Goal: Task Accomplishment & Management: Manage account settings

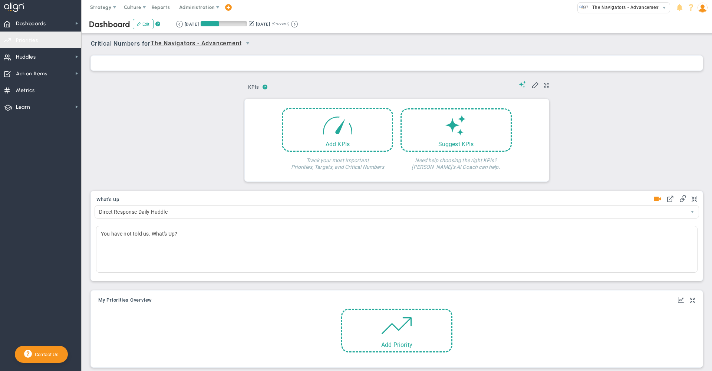
click at [46, 39] on span "Priorities Projects OKR Tree Priorities Projects OKRs" at bounding box center [40, 40] width 81 height 17
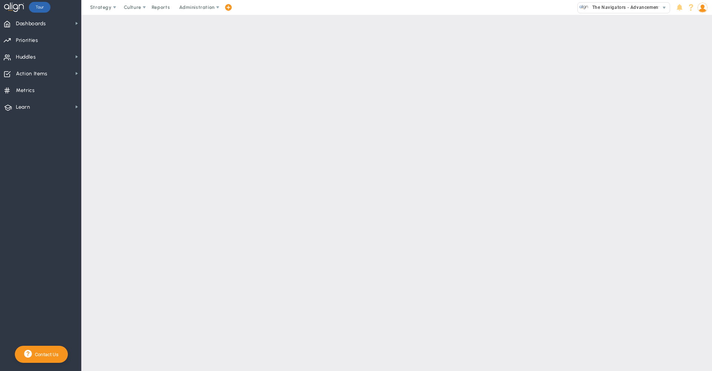
checkbox input "false"
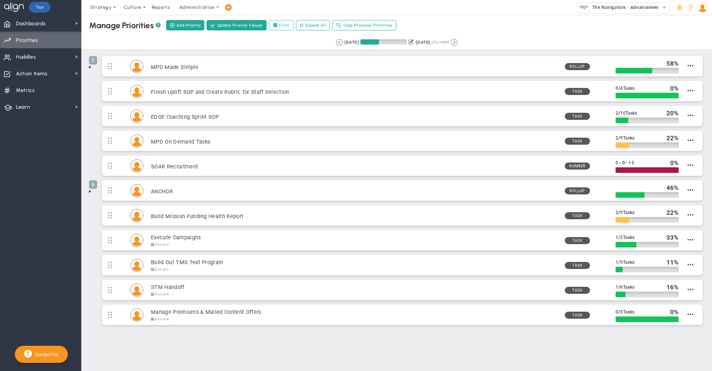
click at [283, 26] on label "Filter" at bounding box center [281, 25] width 25 height 10
click at [280, 26] on input "Filter" at bounding box center [276, 25] width 5 height 5
checkbox input "true"
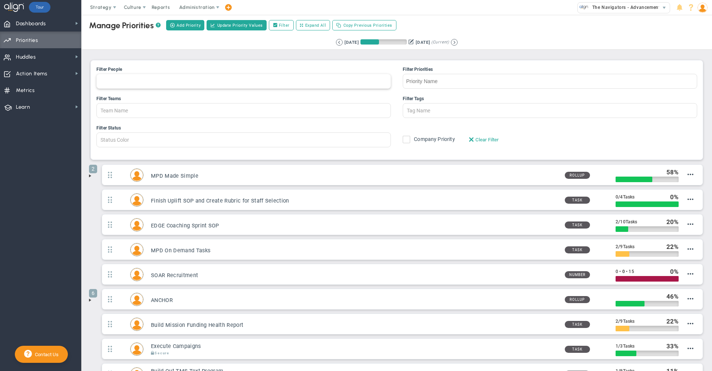
click at [207, 79] on div at bounding box center [243, 81] width 294 height 15
click at [113, 79] on input "Filter People [PERSON_NAME] [PERSON_NAME] [PERSON_NAME] [PERSON_NAME] [PERSON_N…" at bounding box center [105, 81] width 17 height 14
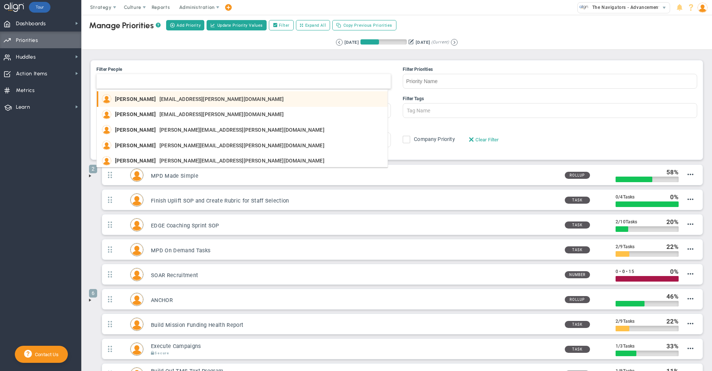
click at [162, 100] on span "[EMAIL_ADDRESS][PERSON_NAME][DOMAIN_NAME]" at bounding box center [221, 98] width 125 height 5
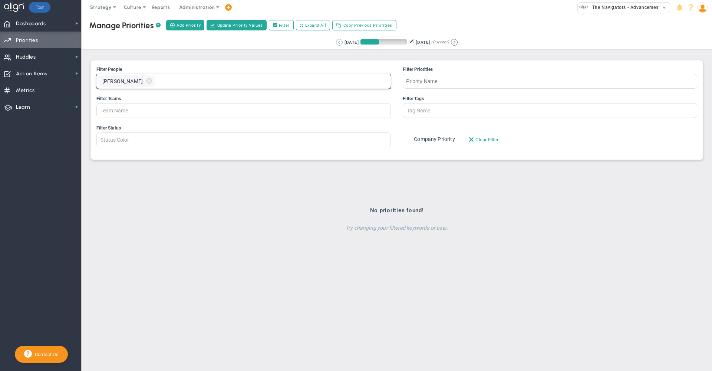
click at [336, 39] on button at bounding box center [339, 42] width 7 height 7
click at [346, 43] on button at bounding box center [349, 42] width 7 height 7
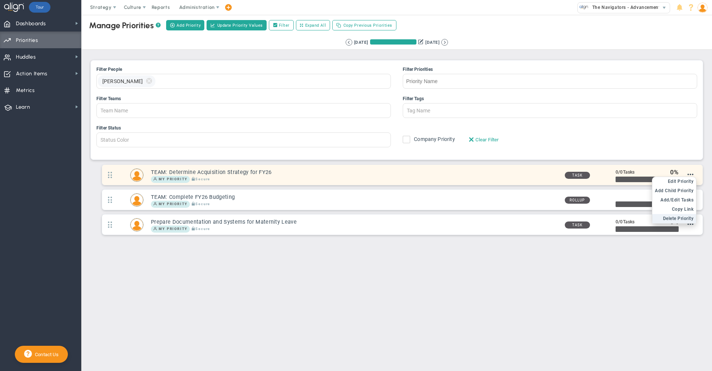
click at [678, 220] on span "Delete Priority" at bounding box center [678, 218] width 31 height 5
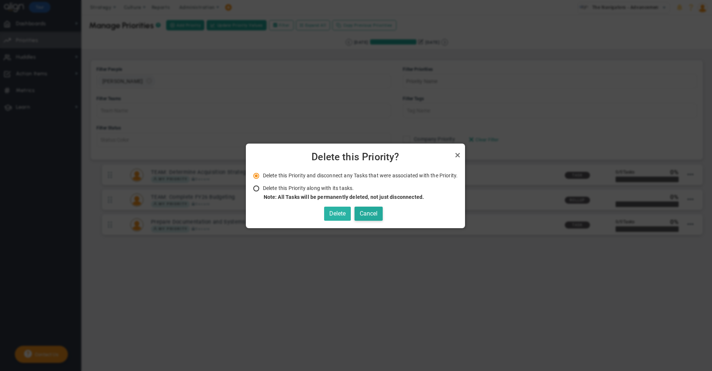
click at [336, 213] on button "Delete" at bounding box center [337, 214] width 27 height 14
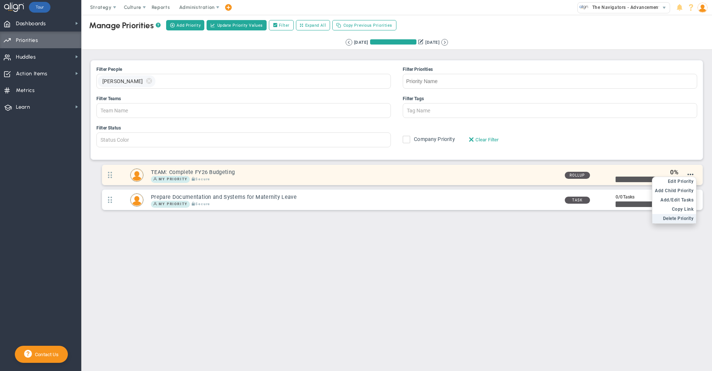
click at [675, 218] on span "Delete Priority" at bounding box center [678, 218] width 31 height 5
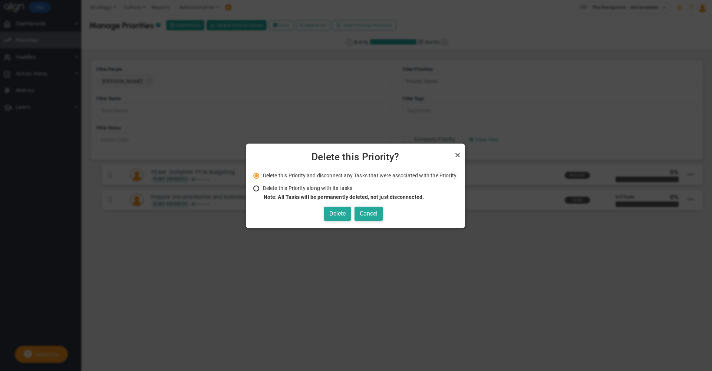
click at [342, 221] on div "Deleting the Parent Project deletes the whole Parent/Child Project, Huddle, and…" at bounding box center [355, 196] width 205 height 49
click at [342, 215] on button "Delete" at bounding box center [337, 214] width 27 height 14
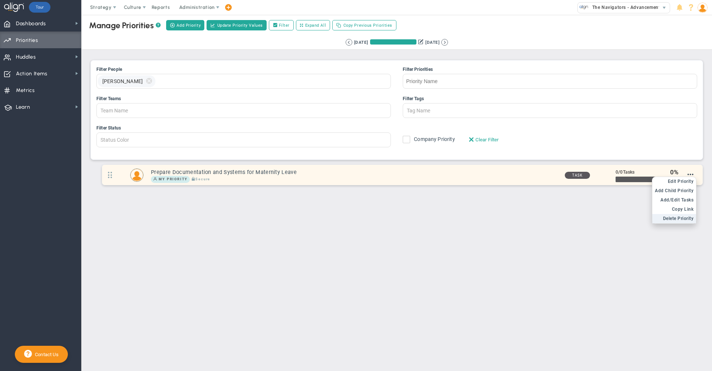
click at [673, 221] on span "Delete Priority" at bounding box center [678, 218] width 31 height 5
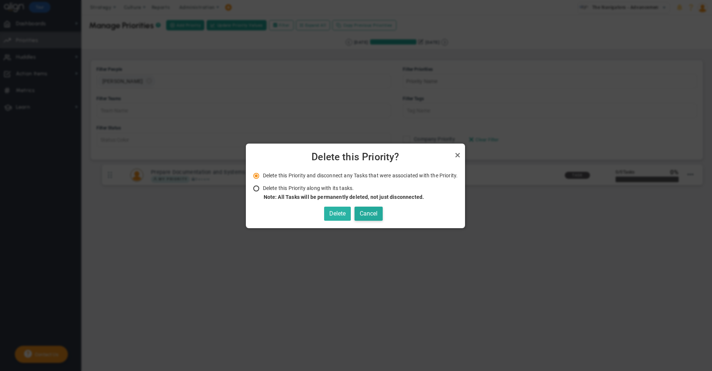
click at [336, 210] on button "Delete" at bounding box center [337, 214] width 27 height 14
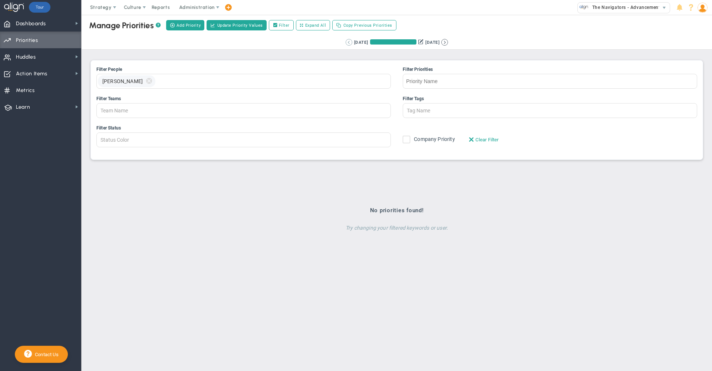
click at [346, 43] on button at bounding box center [349, 42] width 7 height 7
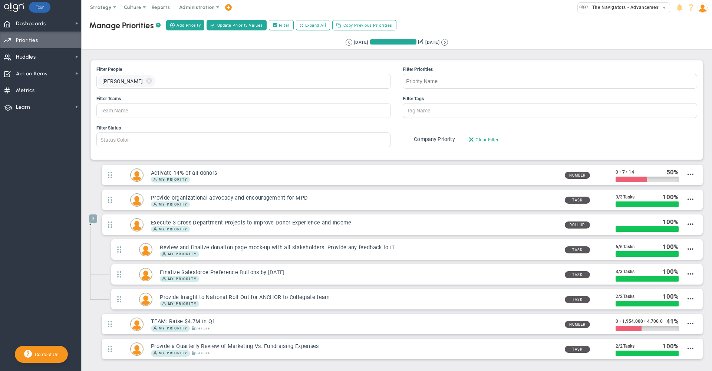
scroll to position [36, 0]
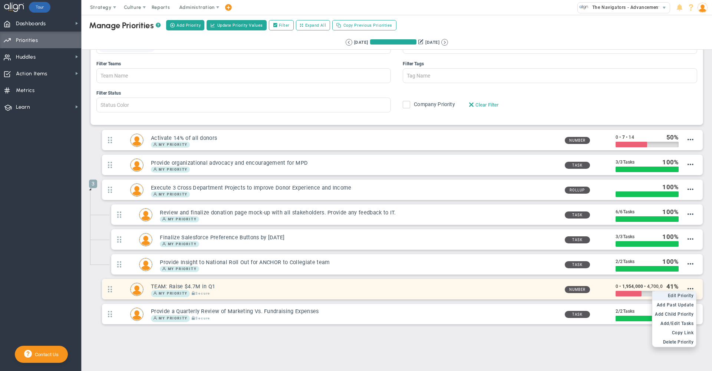
click at [679, 297] on span "Edit Priority" at bounding box center [681, 295] width 26 height 5
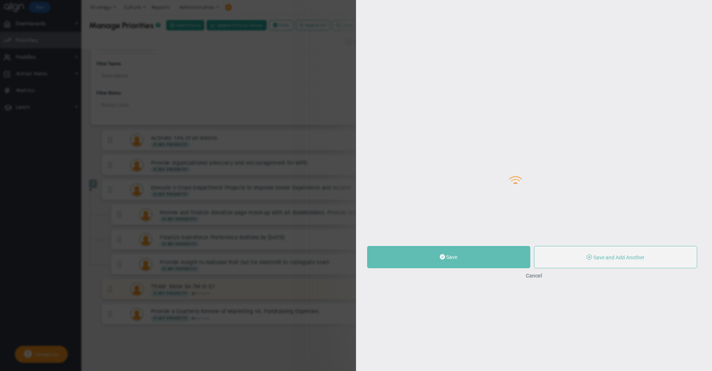
type input "TEAM: Raise $4.7M in Q1"
type input "0"
type input "1,954,000"
type input "4,700,000"
radio input "true"
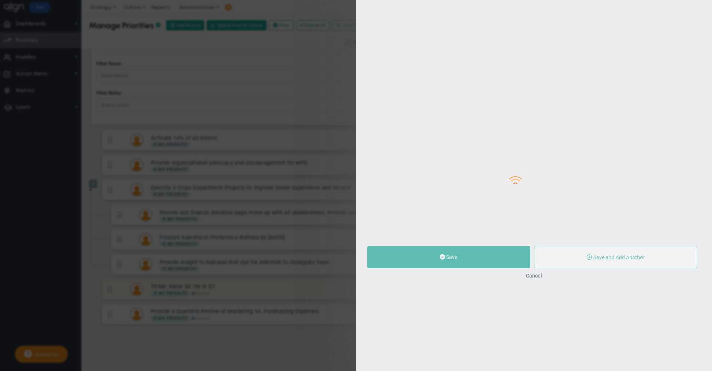
type input "[PERSON_NAME]"
type input "0"
type input "1,954,000"
type input "4,700,000"
radio input "true"
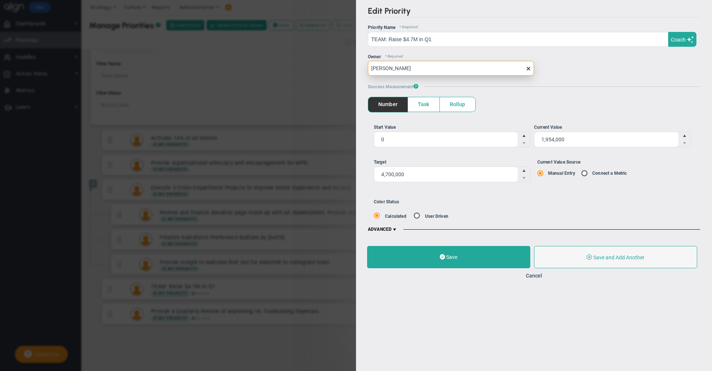
click at [530, 72] on input "[PERSON_NAME]" at bounding box center [451, 68] width 166 height 15
click at [396, 229] on span at bounding box center [395, 230] width 6 height 6
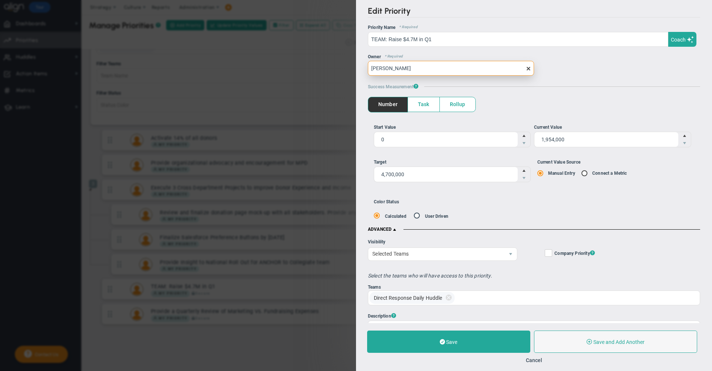
click at [526, 65] on input "[PERSON_NAME]" at bounding box center [451, 68] width 166 height 15
click at [526, 70] on span at bounding box center [528, 69] width 6 height 6
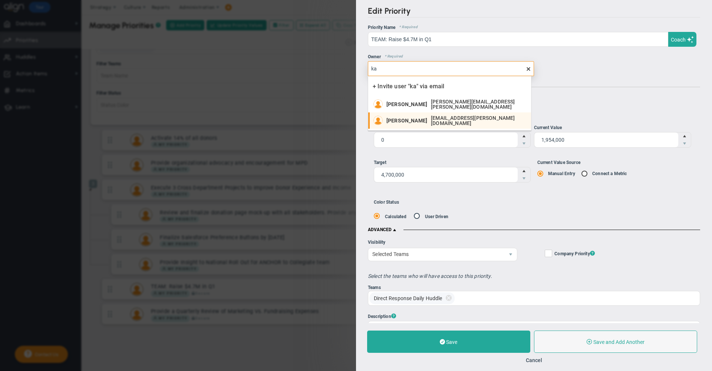
click at [465, 118] on span "[EMAIL_ADDRESS][PERSON_NAME][DOMAIN_NAME]" at bounding box center [477, 120] width 92 height 10
type input "[PERSON_NAME]"
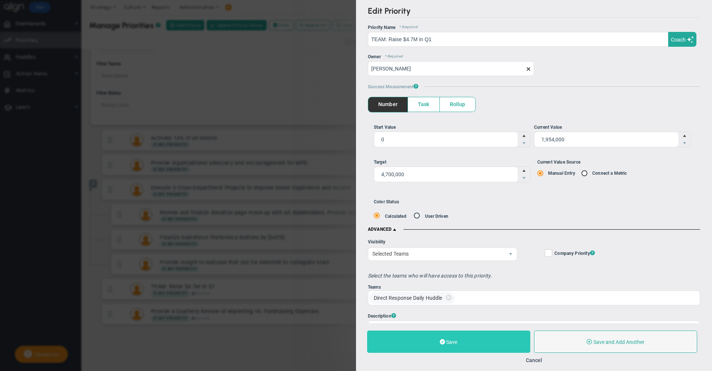
click at [476, 335] on button "Save" at bounding box center [448, 341] width 163 height 22
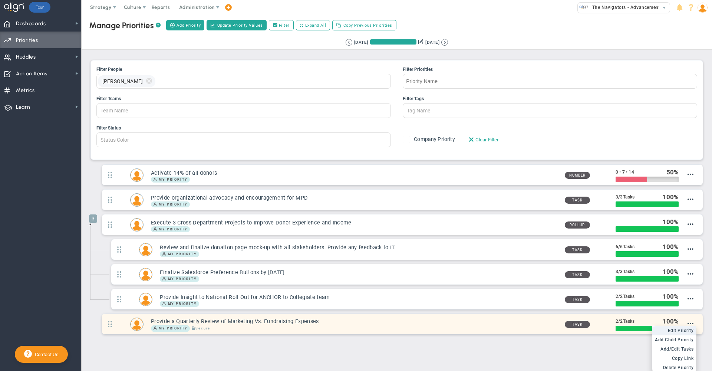
click at [682, 332] on span "Edit Priority" at bounding box center [681, 330] width 26 height 5
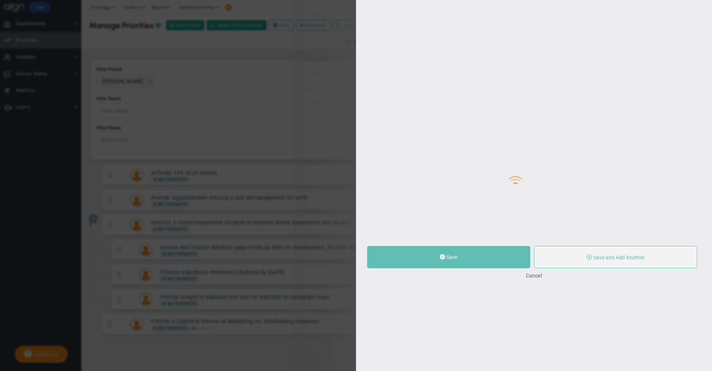
type input "Provide a Quarterly Review of Marketing Vs. Fundraising Expenses"
type input "0"
type input "2"
radio input "true"
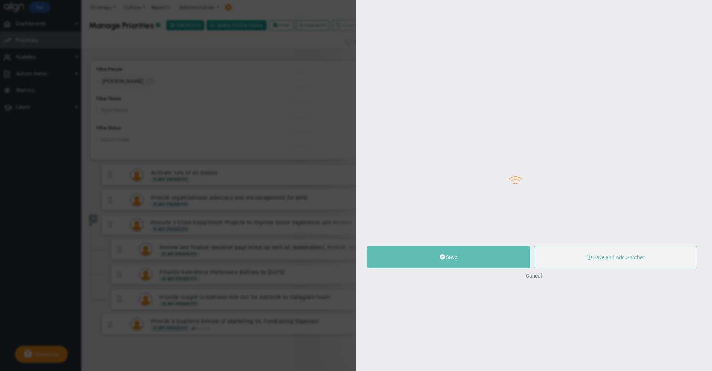
type input "[PERSON_NAME]"
type input "0"
type input "2"
radio input "true"
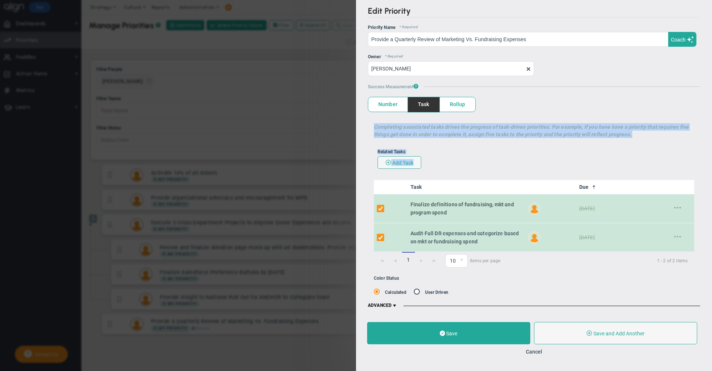
drag, startPoint x: 712, startPoint y: 77, endPoint x: 706, endPoint y: 218, distance: 140.3
click at [706, 218] on div "Edit Priority OKR Name Priority Name Provide a Quarterly Review of Marketing Vs…" at bounding box center [534, 157] width 356 height 314
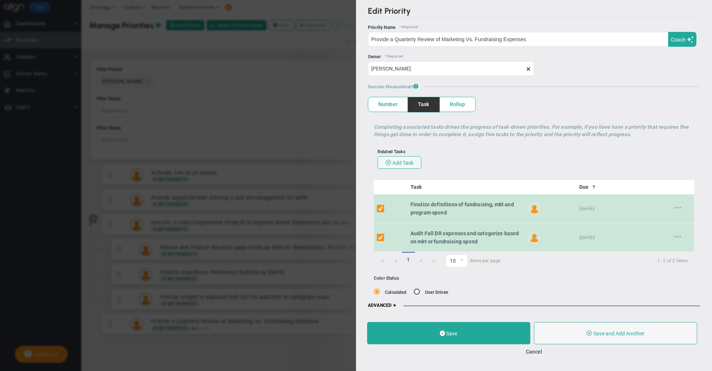
click at [465, 300] on div "OKR Name * Required Priority Name * Required Provide a Quarterly Review of Mark…" at bounding box center [534, 167] width 332 height 284
click at [528, 71] on span at bounding box center [528, 69] width 6 height 6
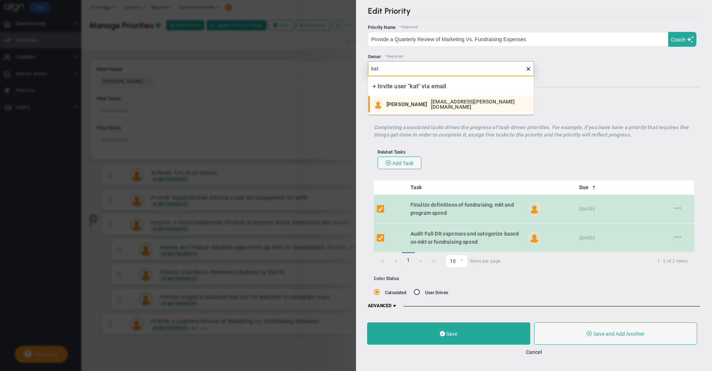
click at [454, 106] on span "[EMAIL_ADDRESS][PERSON_NAME][DOMAIN_NAME]" at bounding box center [478, 104] width 95 height 10
type input "[PERSON_NAME]"
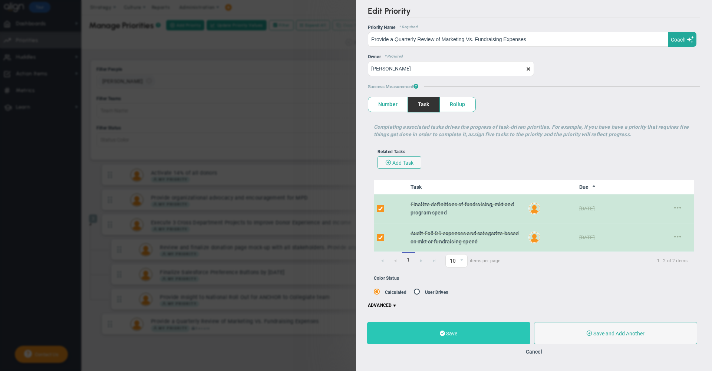
click at [487, 334] on button "Save" at bounding box center [448, 333] width 163 height 22
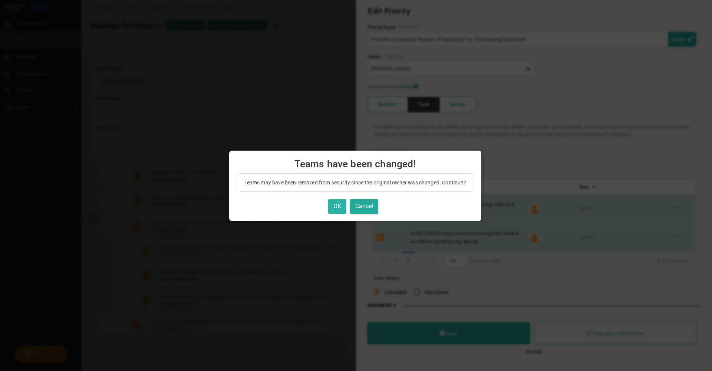
click at [337, 202] on button "OK" at bounding box center [337, 206] width 18 height 14
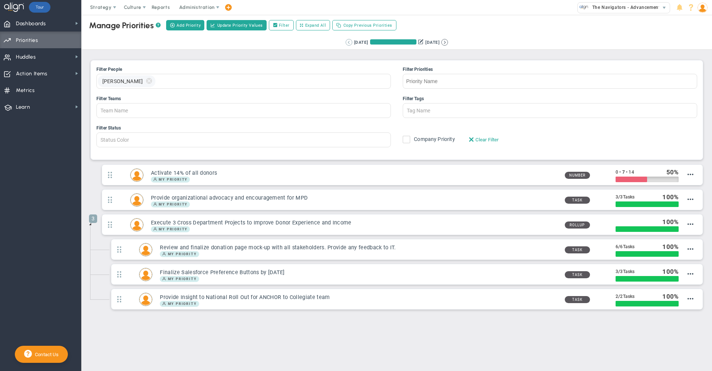
click at [346, 43] on button at bounding box center [349, 42] width 7 height 7
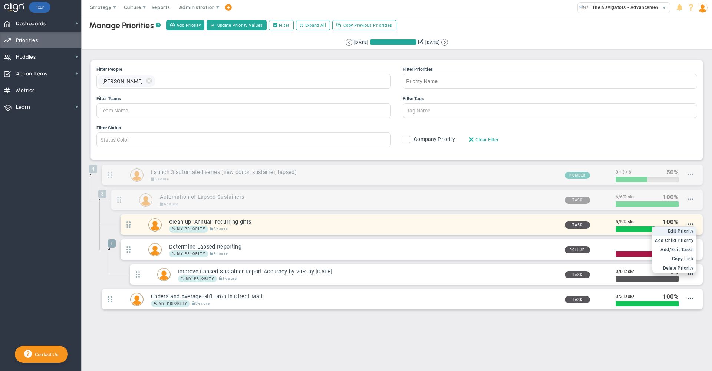
click at [685, 233] on span "Edit Priority" at bounding box center [681, 230] width 26 height 5
type input "Clean up "Annual" recurring gifts"
type input "0"
type input "5"
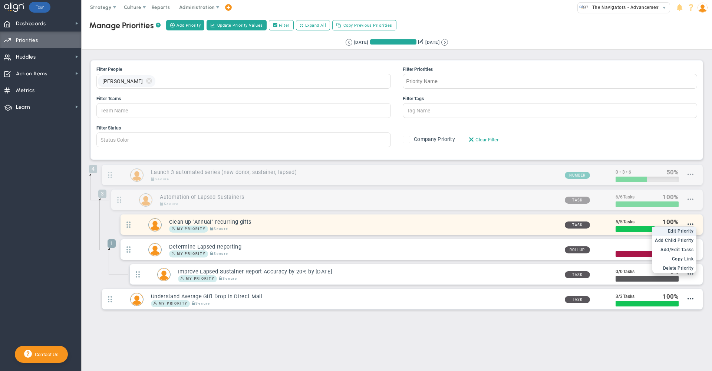
radio input "true"
type input "[PERSON_NAME]"
type input "0"
type input "5"
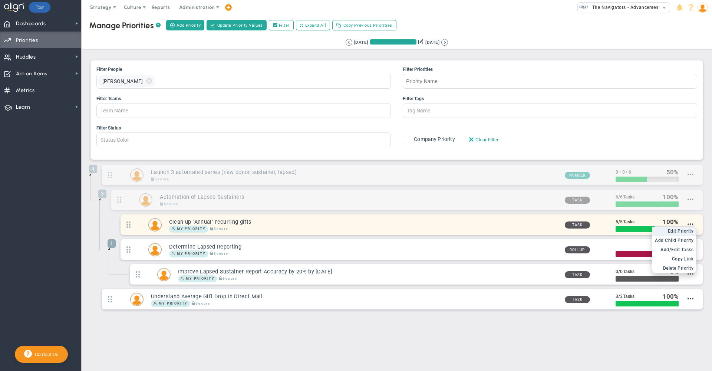
radio input "true"
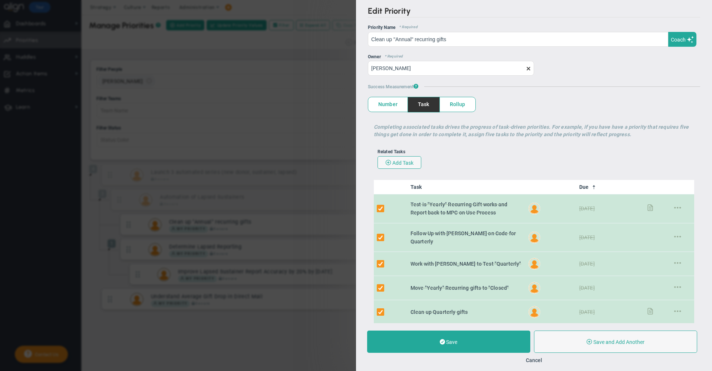
click at [528, 69] on span at bounding box center [528, 69] width 6 height 6
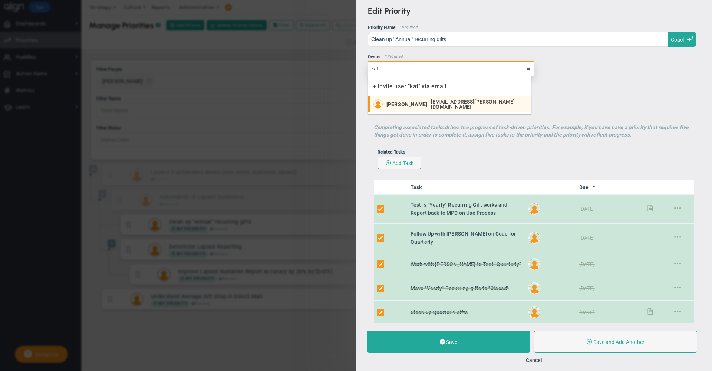
click at [419, 99] on div "[PERSON_NAME] [EMAIL_ADDRESS][PERSON_NAME][DOMAIN_NAME]" at bounding box center [456, 104] width 141 height 10
type input "[PERSON_NAME]"
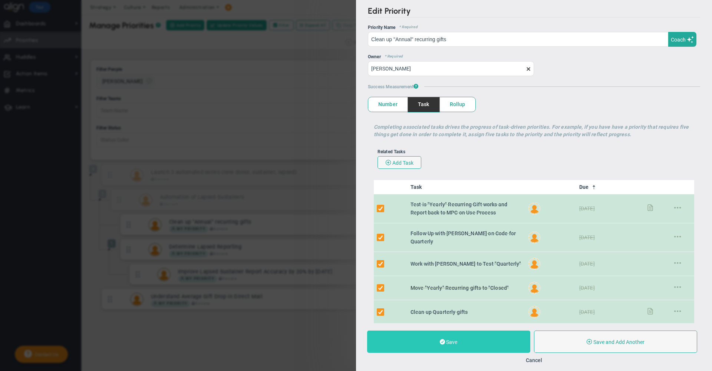
click at [456, 343] on span "Save" at bounding box center [451, 342] width 11 height 6
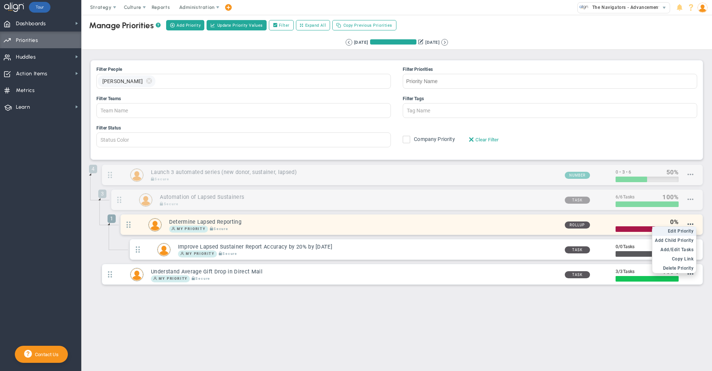
click at [686, 231] on span "Edit Priority" at bounding box center [681, 230] width 26 height 5
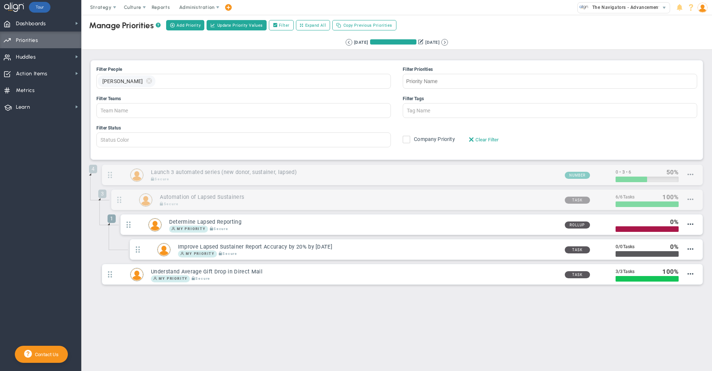
type input "Determine Lapsed Reporting"
type input "0"
type input "100"
radio input "true"
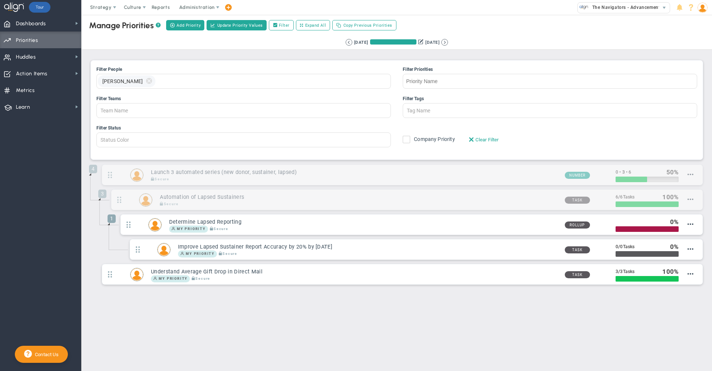
type input "[PERSON_NAME]"
type input "0"
type input "100"
radio input "true"
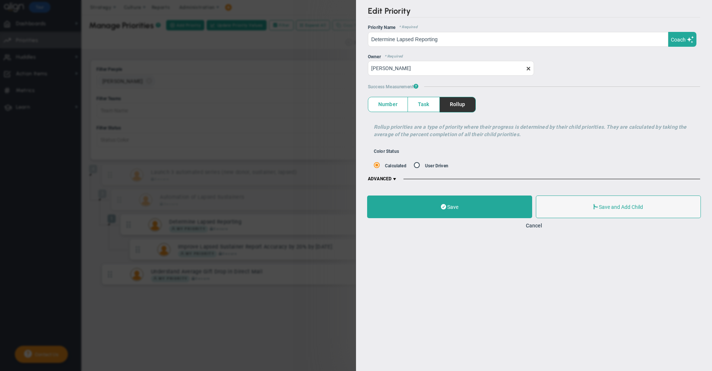
click at [530, 70] on span at bounding box center [528, 69] width 6 height 6
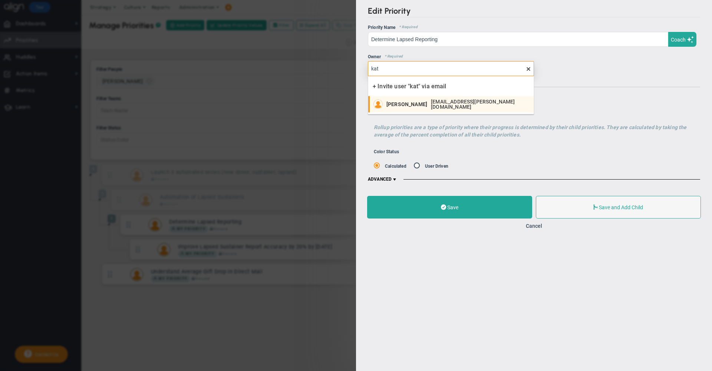
click at [436, 102] on span "[EMAIL_ADDRESS][PERSON_NAME][DOMAIN_NAME]" at bounding box center [478, 104] width 95 height 10
type input "[PERSON_NAME]"
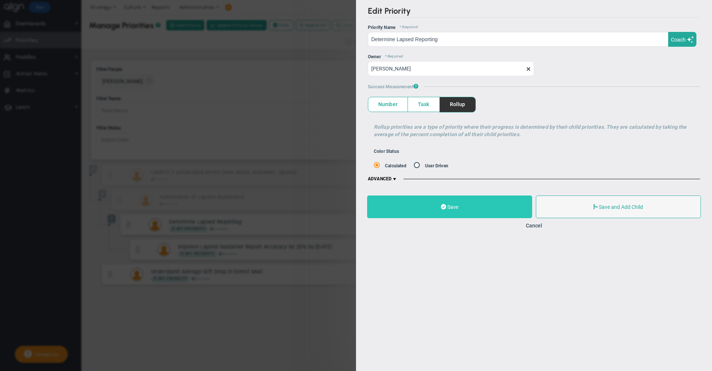
click at [451, 214] on button "Save" at bounding box center [449, 206] width 165 height 23
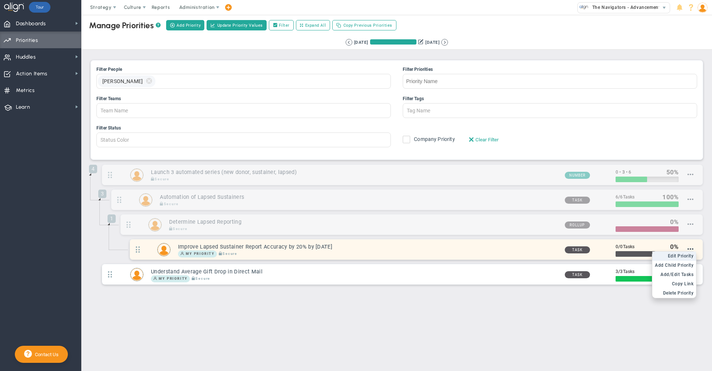
click at [683, 257] on span "Edit Priority" at bounding box center [681, 255] width 26 height 5
type input "Improve Lapsed Sustainer Report Accuracy by 20% by [DATE]"
type input "0"
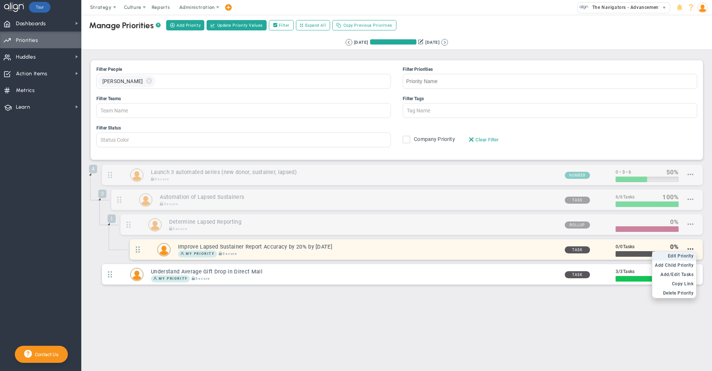
radio input "true"
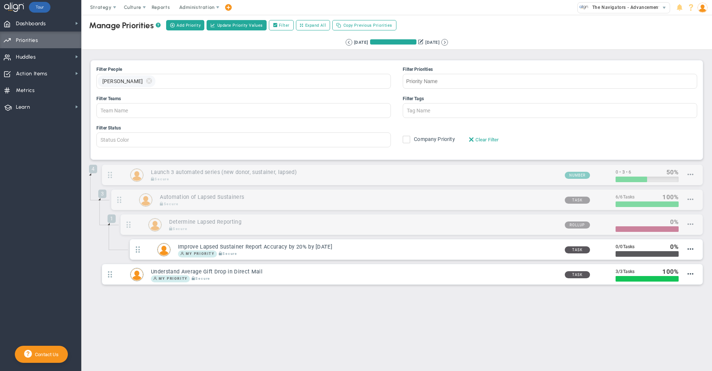
type input "[PERSON_NAME]"
type input "0"
radio input "true"
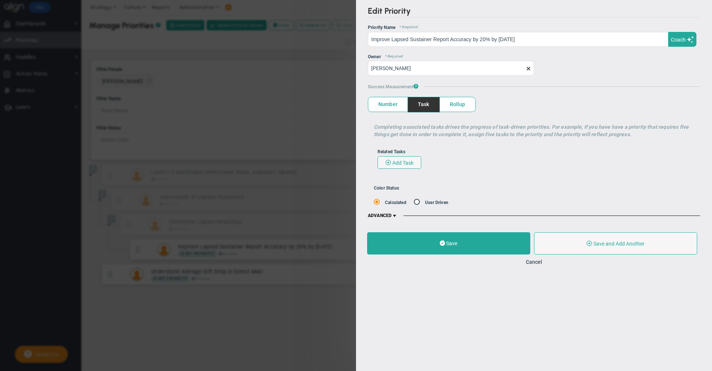
click at [526, 67] on span at bounding box center [528, 69] width 6 height 6
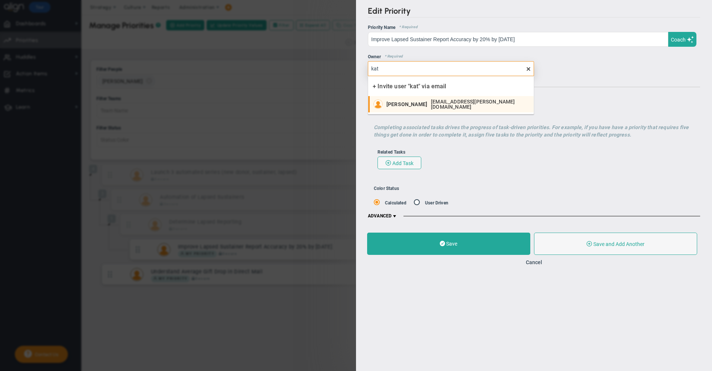
click at [431, 101] on span "[EMAIL_ADDRESS][PERSON_NAME][DOMAIN_NAME]" at bounding box center [478, 104] width 95 height 10
type input "[PERSON_NAME]"
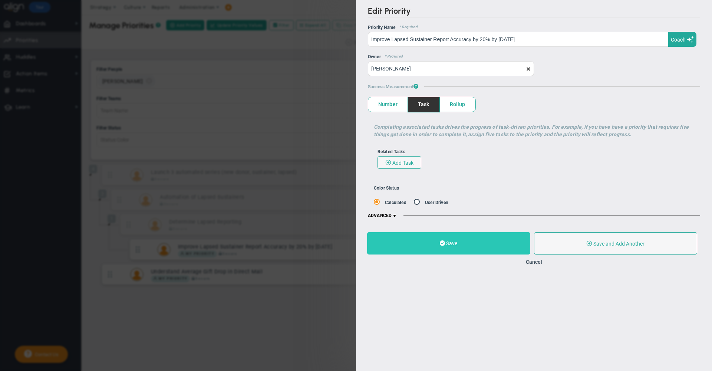
click at [469, 246] on button "Save" at bounding box center [448, 243] width 163 height 22
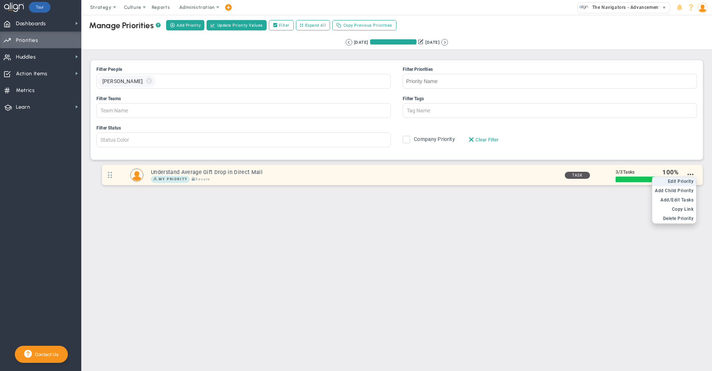
click at [686, 182] on span "Edit Priority" at bounding box center [681, 181] width 26 height 5
type input "Understand Average Gift Drop in Direct Mail"
radio input "true"
type input "[PERSON_NAME]"
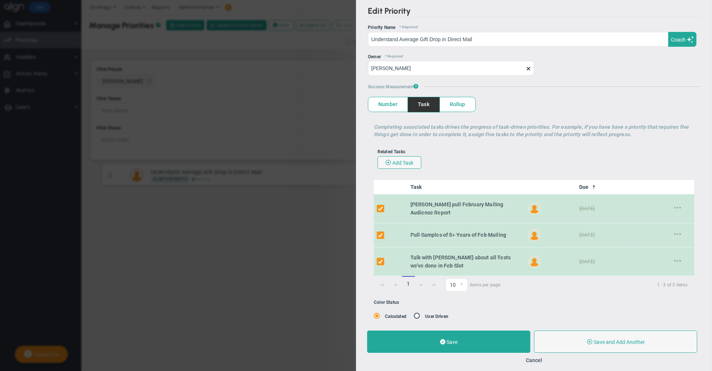
click at [525, 66] on span at bounding box center [528, 69] width 6 height 6
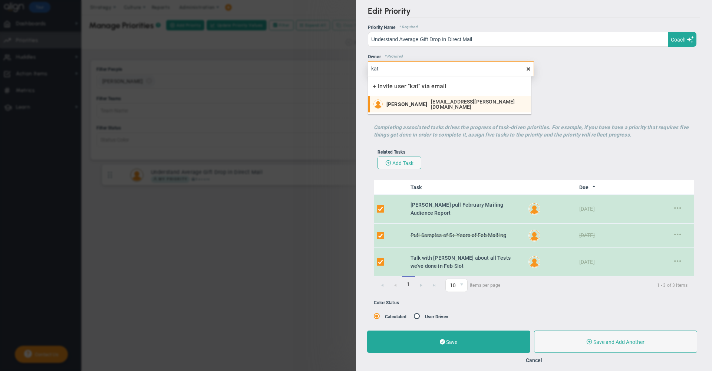
click at [445, 100] on div "[PERSON_NAME] [EMAIL_ADDRESS][PERSON_NAME][DOMAIN_NAME]" at bounding box center [456, 104] width 141 height 10
type input "[PERSON_NAME]"
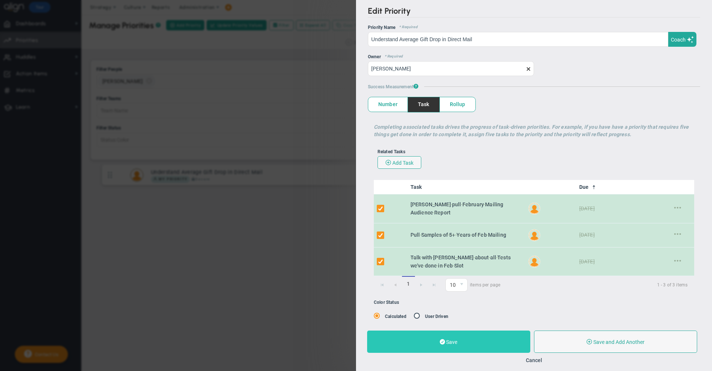
click at [457, 336] on button "Save" at bounding box center [448, 341] width 163 height 22
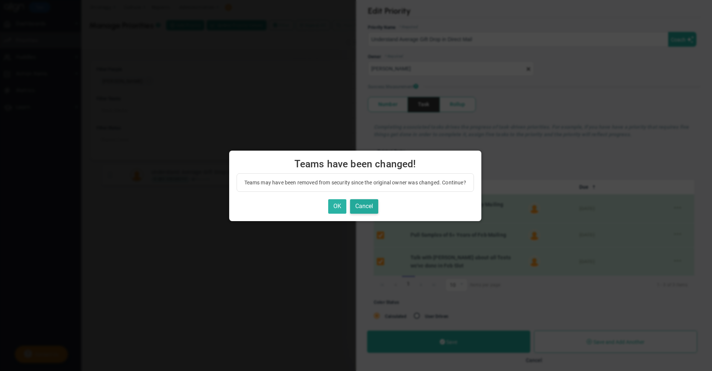
click at [337, 203] on button "OK" at bounding box center [337, 206] width 18 height 14
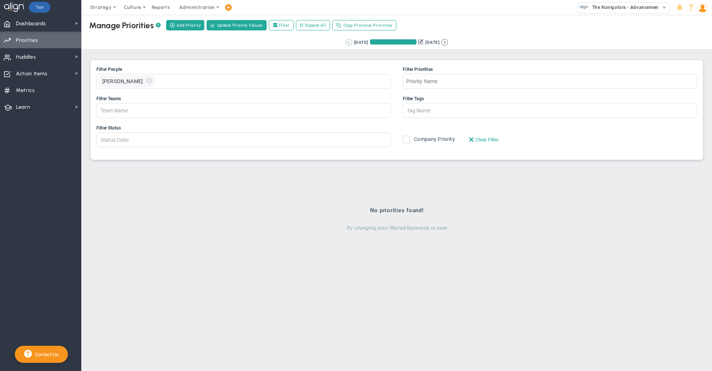
click at [346, 41] on button at bounding box center [349, 42] width 7 height 7
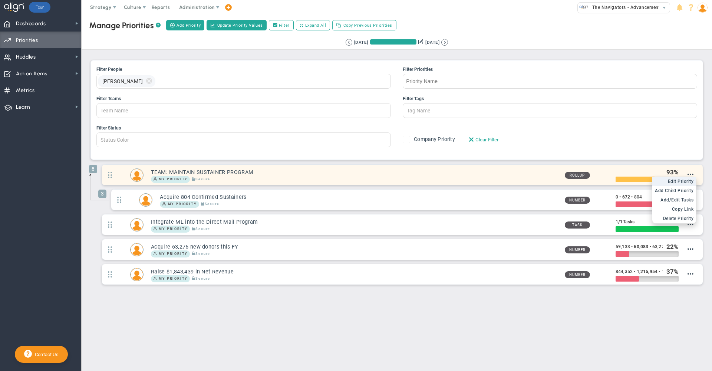
click at [686, 182] on span "Edit Priority" at bounding box center [681, 181] width 26 height 5
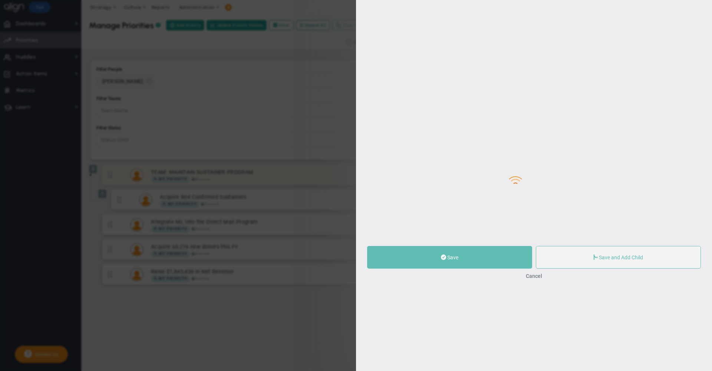
type input "[PERSON_NAME]"
type input "0"
type input "93"
type input "100"
radio input "true"
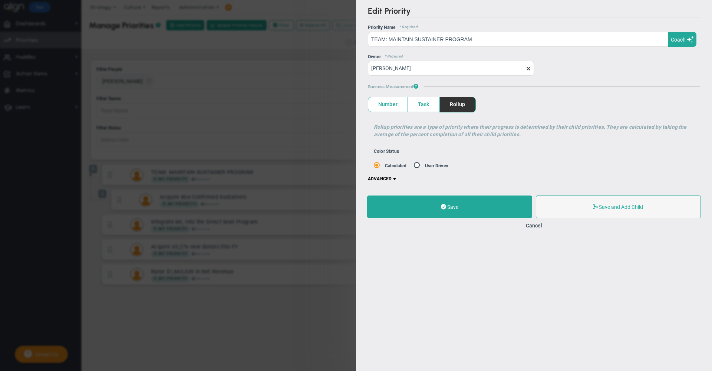
click at [530, 66] on span at bounding box center [528, 69] width 6 height 6
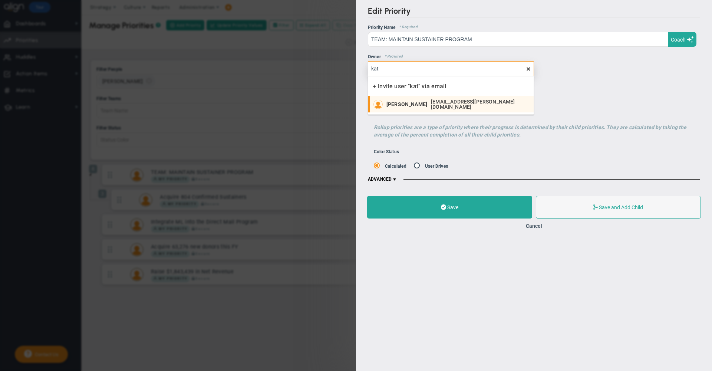
click at [450, 98] on li "[PERSON_NAME] [EMAIL_ADDRESS][PERSON_NAME][DOMAIN_NAME]" at bounding box center [450, 104] width 165 height 16
type input "[PERSON_NAME]"
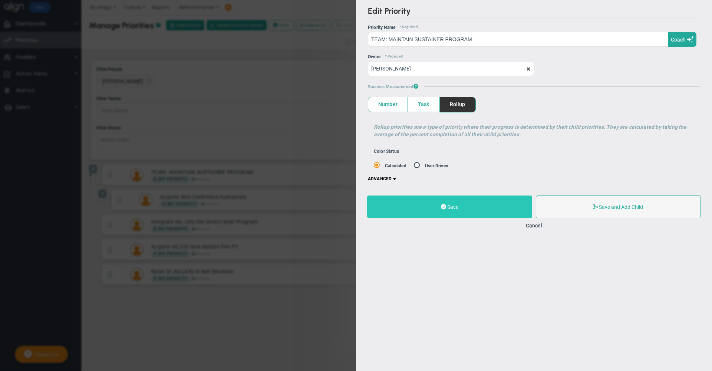
click at [464, 209] on button "Save" at bounding box center [449, 206] width 165 height 23
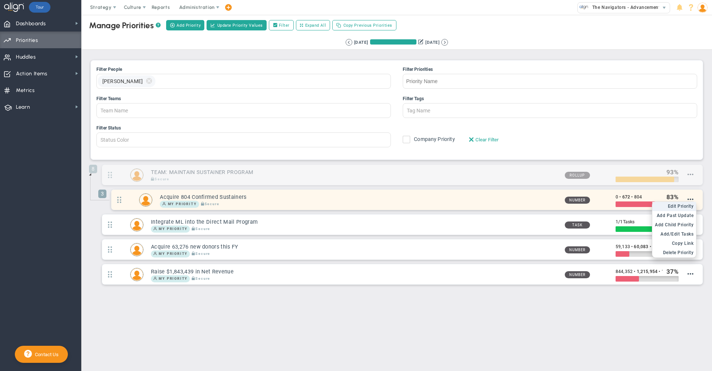
click at [685, 205] on span "Edit Priority" at bounding box center [681, 206] width 26 height 5
type input "Acquire 804 Confirmed Sustainers"
type input "0"
type input "672"
type input "804"
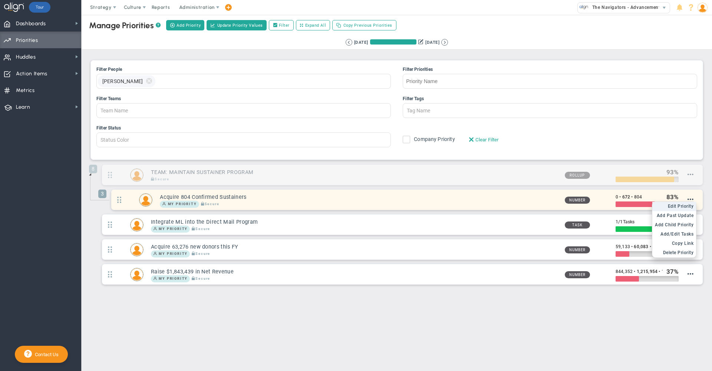
radio input "true"
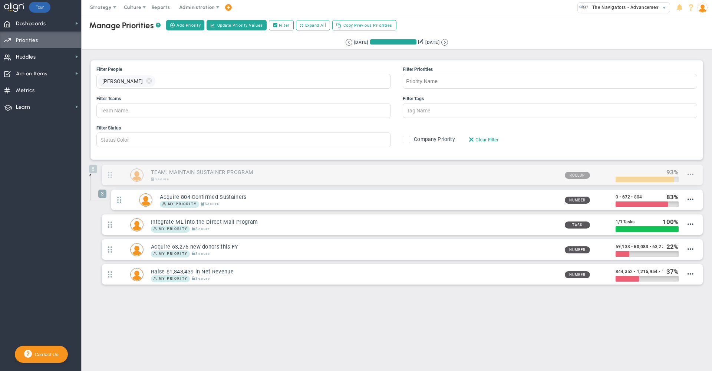
type input "[PERSON_NAME]"
type input "0"
type input "672"
type input "804"
radio input "true"
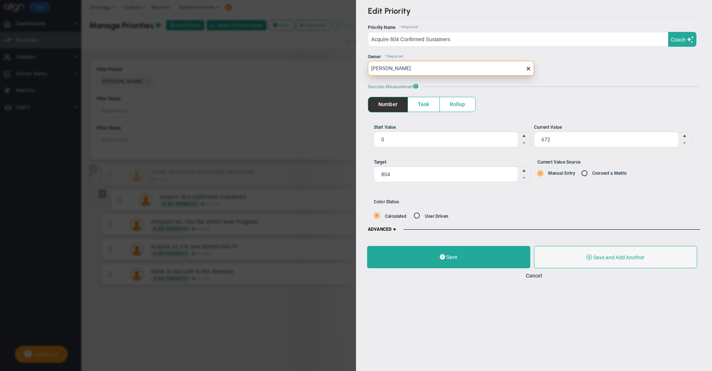
click at [528, 63] on input "[PERSON_NAME]" at bounding box center [451, 68] width 166 height 15
click at [529, 65] on input "[PERSON_NAME]" at bounding box center [451, 68] width 166 height 15
click at [528, 70] on span at bounding box center [528, 69] width 6 height 6
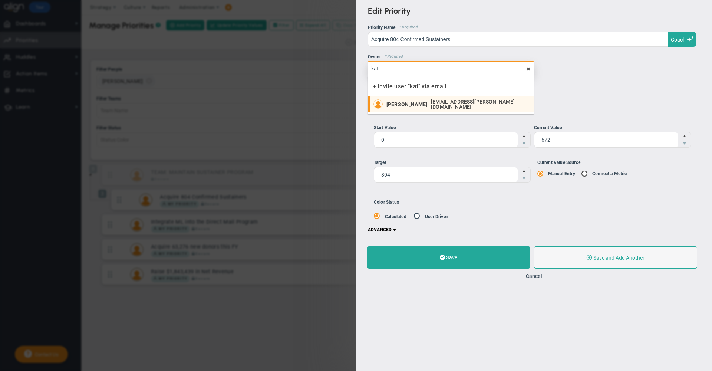
click at [468, 105] on span "[EMAIL_ADDRESS][PERSON_NAME][DOMAIN_NAME]" at bounding box center [478, 104] width 95 height 10
type input "[PERSON_NAME]"
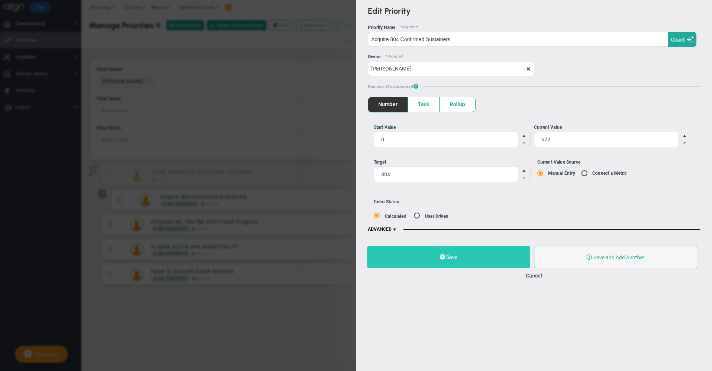
click at [472, 255] on button "Save" at bounding box center [448, 257] width 163 height 22
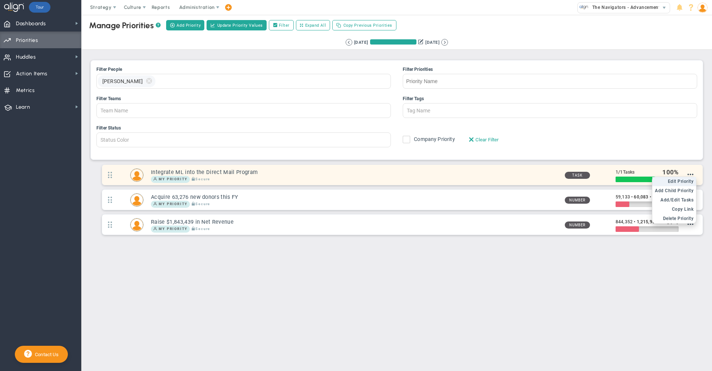
click at [687, 182] on span "Edit Priority" at bounding box center [681, 181] width 26 height 5
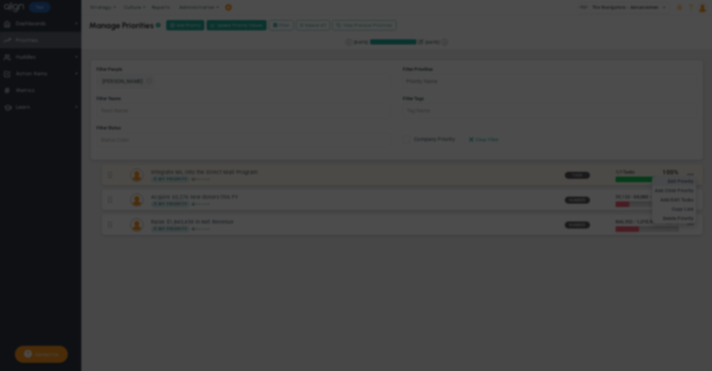
type input "Integrate ML into the Direct Mail Program"
type input "0"
type input "1"
radio input "true"
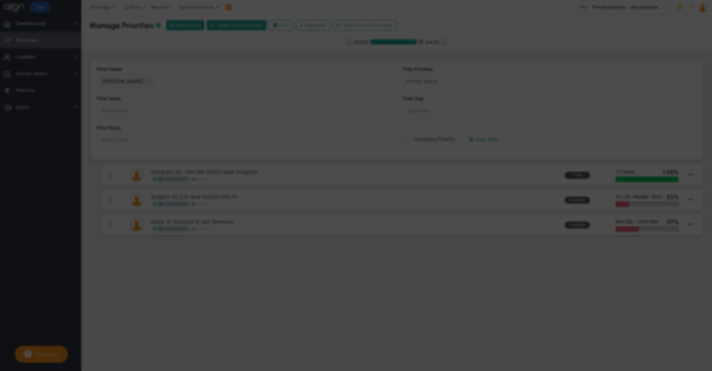
type input "[PERSON_NAME]"
type input "0"
type input "1"
radio input "true"
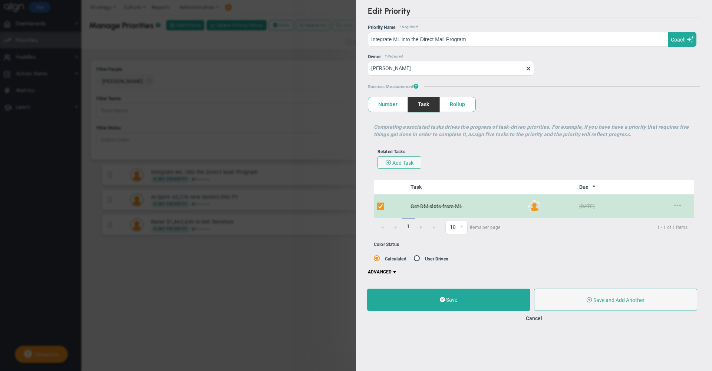
click at [529, 66] on span at bounding box center [528, 69] width 6 height 6
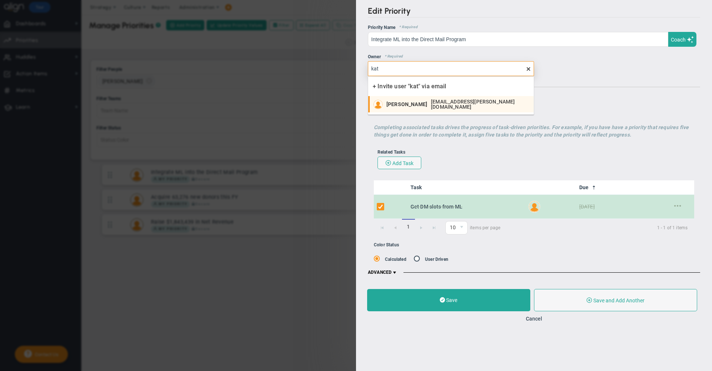
click at [420, 102] on span "[PERSON_NAME]" at bounding box center [406, 104] width 41 height 5
type input "[PERSON_NAME]"
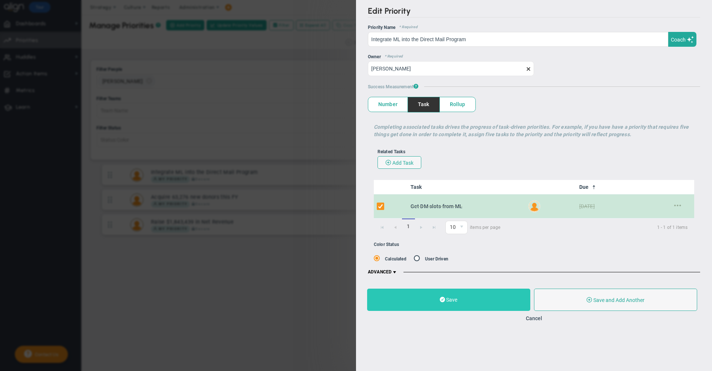
click at [461, 300] on button "Save" at bounding box center [448, 299] width 163 height 22
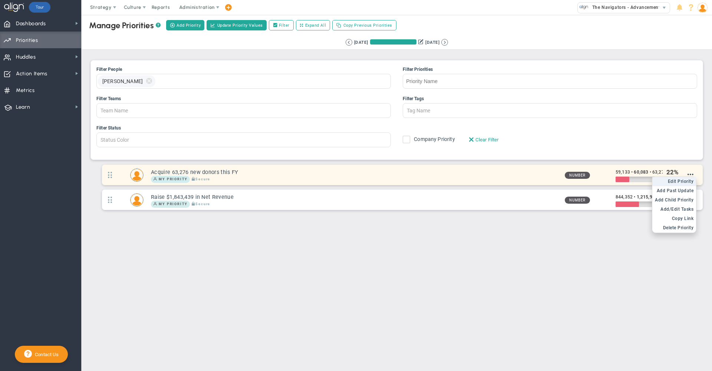
click at [681, 183] on span "Edit Priority" at bounding box center [681, 181] width 26 height 5
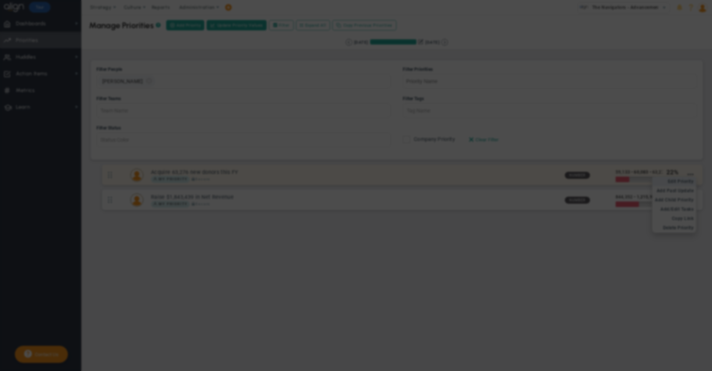
type input "Acquire 63,276 new donors this FY"
type input "59,133"
type input "60,083"
type input "63,276"
radio input "true"
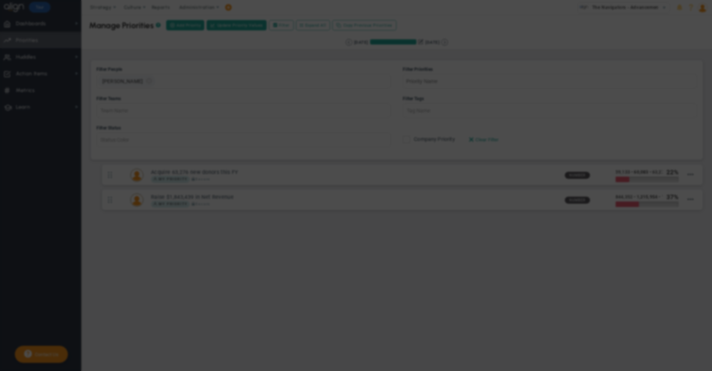
type input "[PERSON_NAME]"
type input "59,133"
type input "60,083"
type input "63,276"
radio input "true"
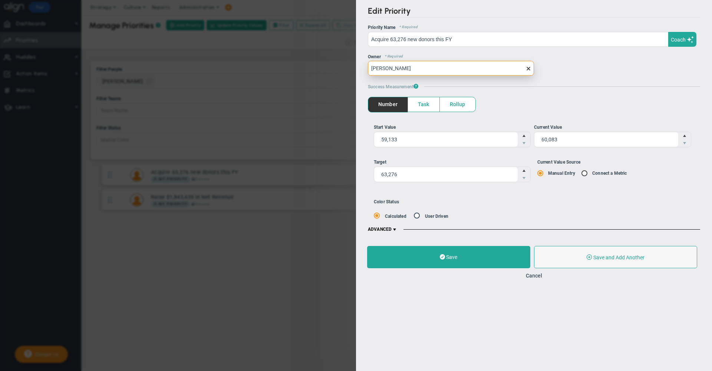
click at [529, 64] on input "[PERSON_NAME]" at bounding box center [451, 68] width 166 height 15
click at [529, 67] on span at bounding box center [528, 69] width 6 height 6
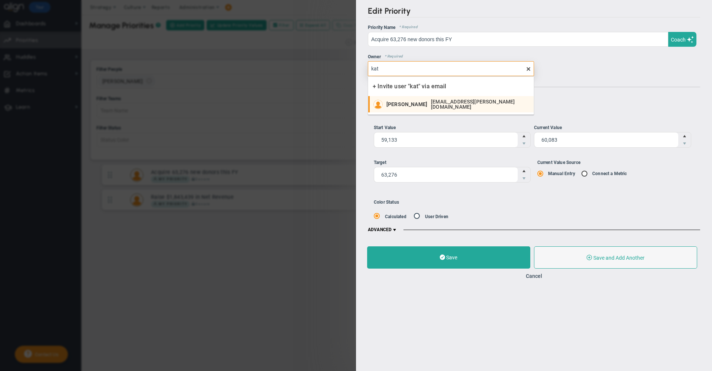
click at [441, 106] on span "[EMAIL_ADDRESS][PERSON_NAME][DOMAIN_NAME]" at bounding box center [478, 104] width 95 height 10
type input "[PERSON_NAME]"
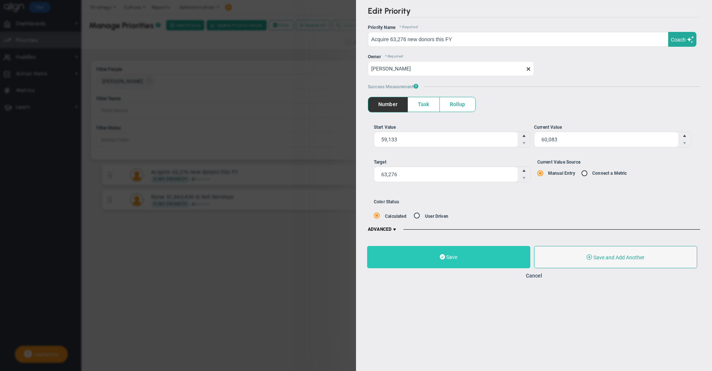
click at [473, 250] on button "Save" at bounding box center [448, 257] width 163 height 22
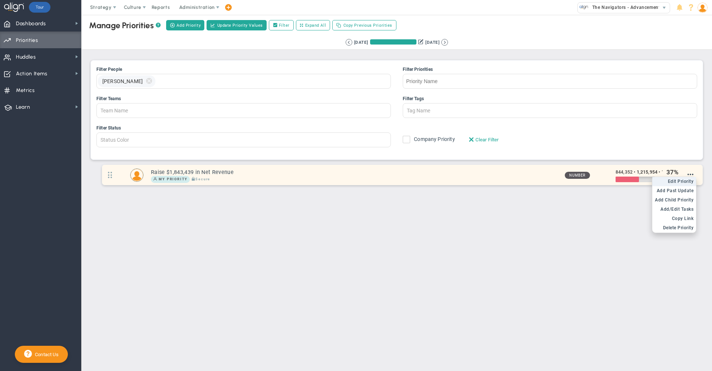
click at [680, 184] on span "Edit Priority" at bounding box center [681, 181] width 26 height 5
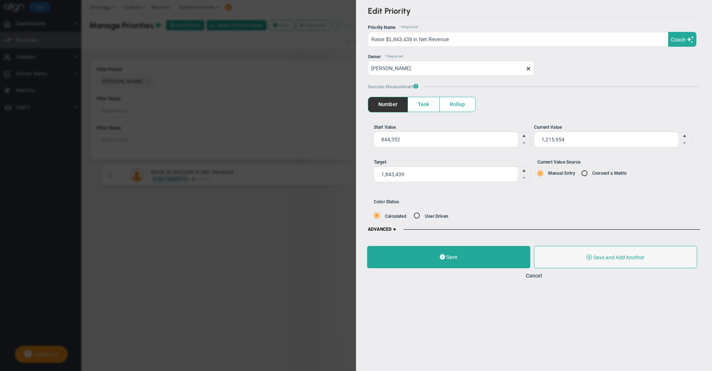
click at [530, 70] on span at bounding box center [528, 69] width 6 height 6
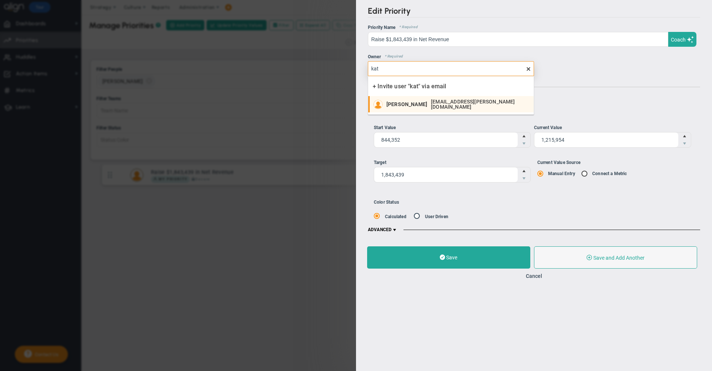
click at [407, 105] on span "[PERSON_NAME]" at bounding box center [406, 104] width 41 height 5
type input "[PERSON_NAME]"
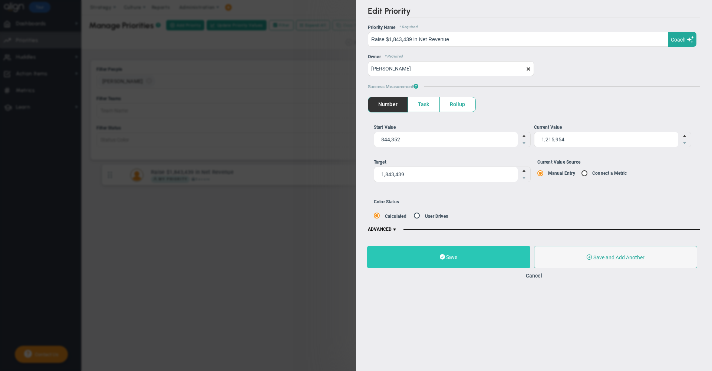
click at [440, 264] on button "Save" at bounding box center [448, 257] width 163 height 22
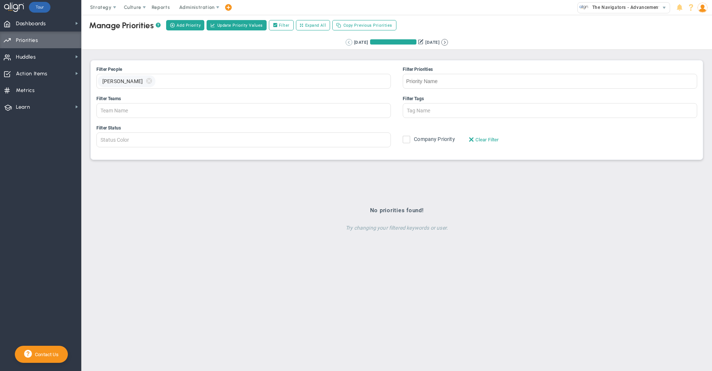
click at [346, 42] on button at bounding box center [349, 42] width 7 height 7
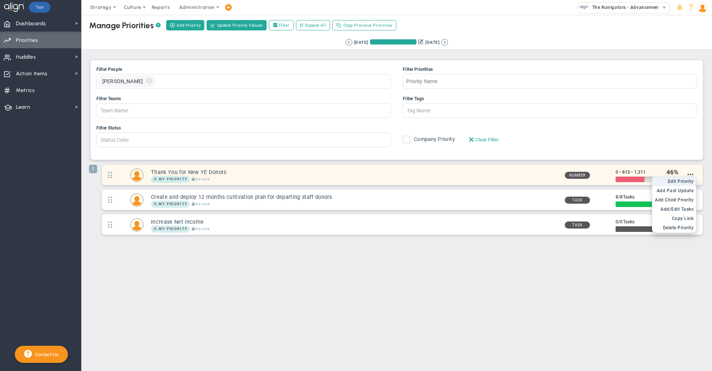
click at [682, 182] on span "Edit Priority" at bounding box center [681, 181] width 26 height 5
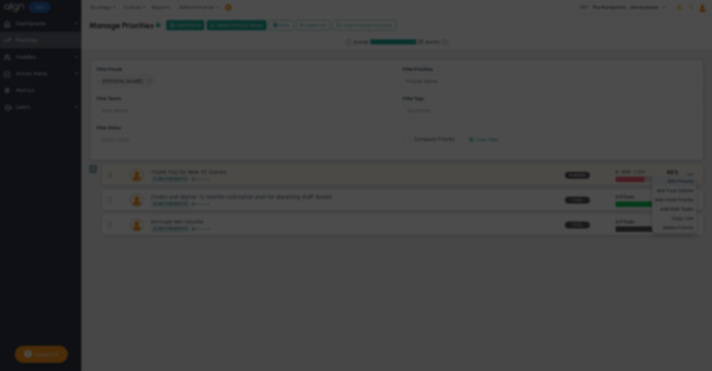
type input "Thank You for New YE Donors"
type input "0"
type input "613"
type input "1,311"
radio input "true"
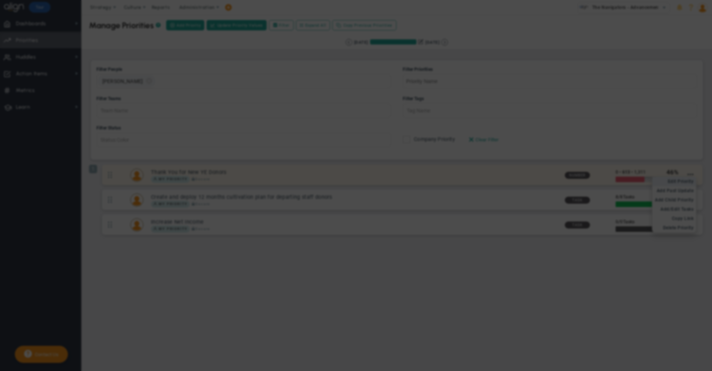
type input "[PERSON_NAME]"
type input "0"
type input "613"
type input "1,311"
radio input "true"
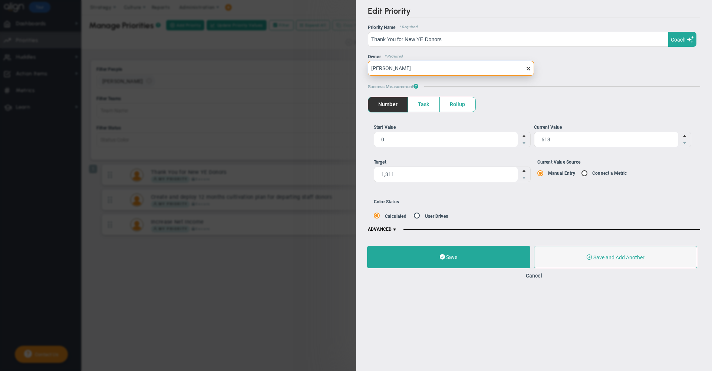
click at [532, 72] on input "[PERSON_NAME]" at bounding box center [451, 68] width 166 height 15
click at [528, 69] on span at bounding box center [528, 69] width 6 height 6
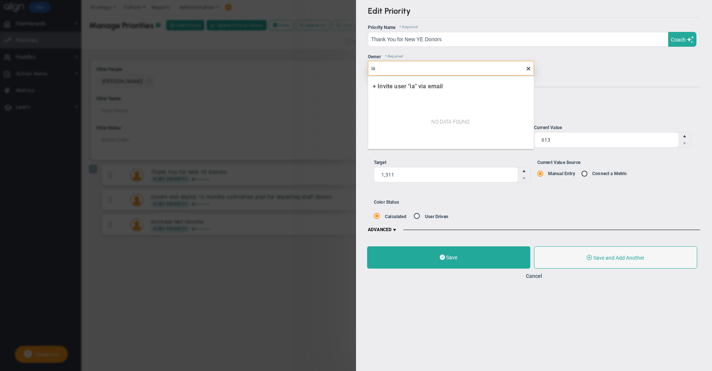
type input "i"
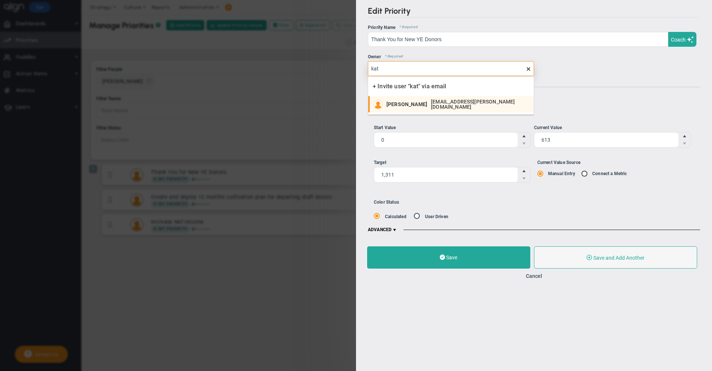
click at [445, 103] on span "[EMAIL_ADDRESS][PERSON_NAME][DOMAIN_NAME]" at bounding box center [478, 104] width 95 height 10
type input "[PERSON_NAME]"
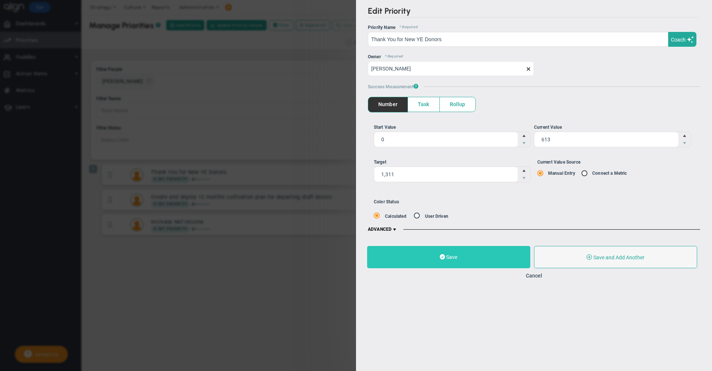
click at [466, 257] on button "Save" at bounding box center [448, 257] width 163 height 22
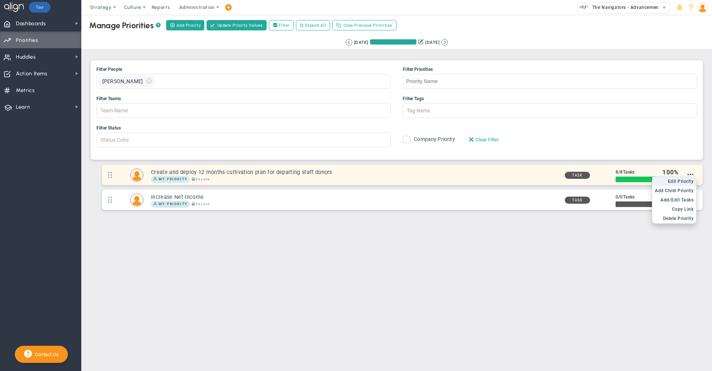
click at [690, 179] on li "Edit OKR Edit Priority" at bounding box center [674, 181] width 44 height 9
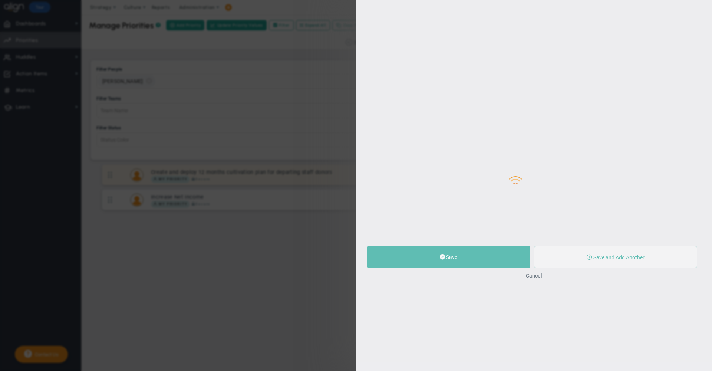
type input "Create and deploy 12 months cultivation plan for departing staff donors"
radio input "true"
type input "[PERSON_NAME]"
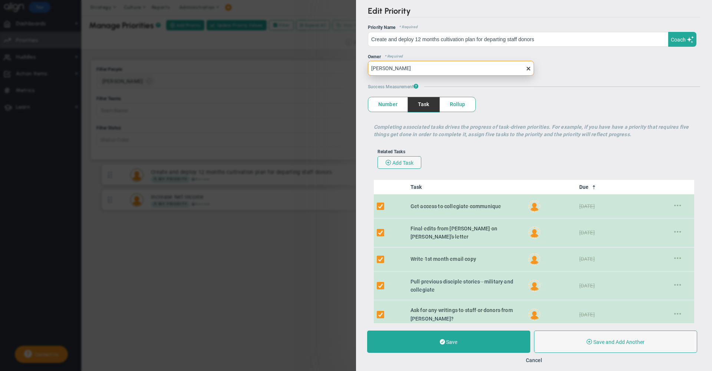
click at [527, 73] on input "[PERSON_NAME]" at bounding box center [451, 68] width 166 height 15
click at [525, 69] on span at bounding box center [528, 69] width 6 height 6
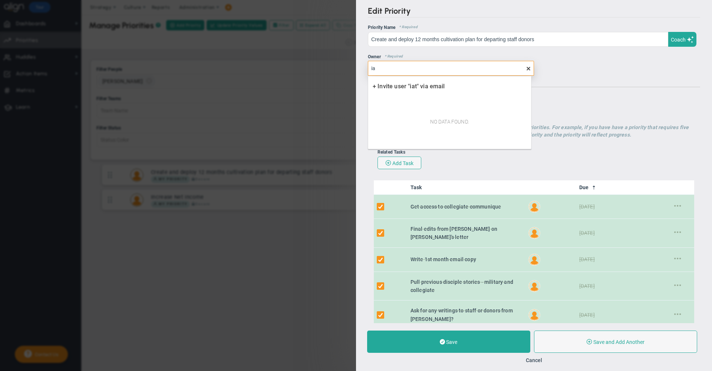
type input "i"
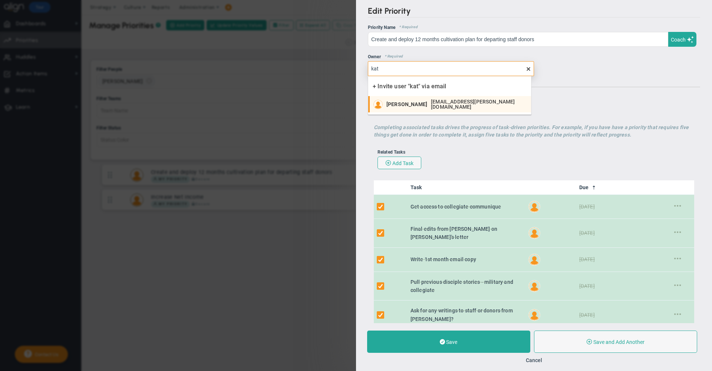
click at [431, 105] on span "[EMAIL_ADDRESS][PERSON_NAME][DOMAIN_NAME]" at bounding box center [477, 104] width 92 height 10
type input "[PERSON_NAME]"
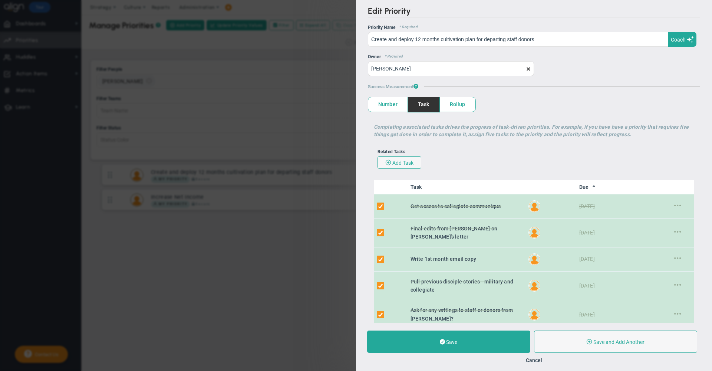
click at [489, 330] on div "Save Save and Add Another Save and Add Child" at bounding box center [534, 341] width 334 height 22
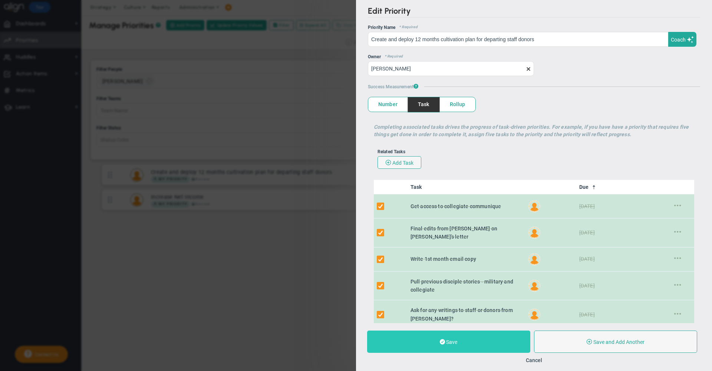
click at [488, 345] on button "Save" at bounding box center [448, 341] width 163 height 22
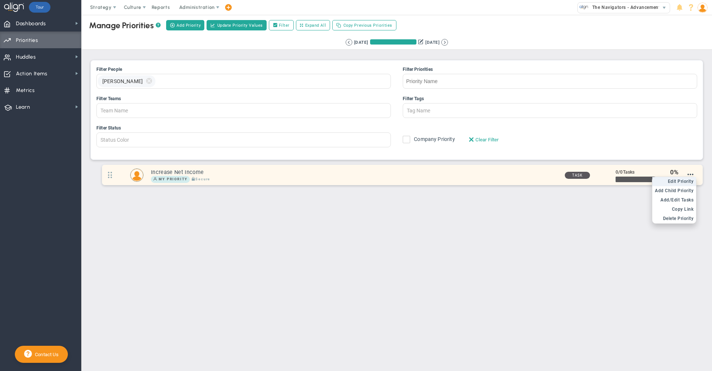
click at [681, 183] on span "Edit Priority" at bounding box center [681, 181] width 26 height 5
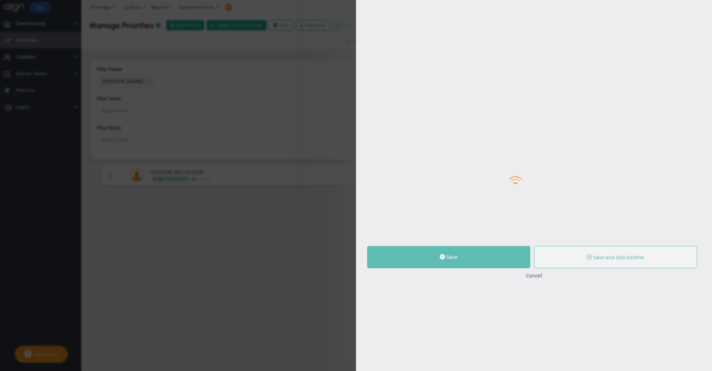
type input "[PERSON_NAME]"
type input "0"
radio input "true"
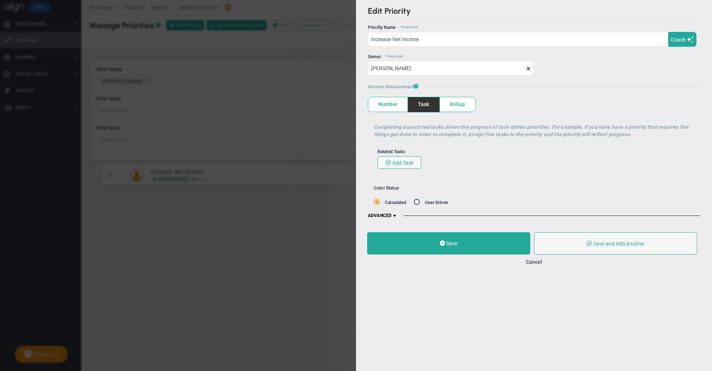
click at [530, 69] on span at bounding box center [528, 69] width 6 height 6
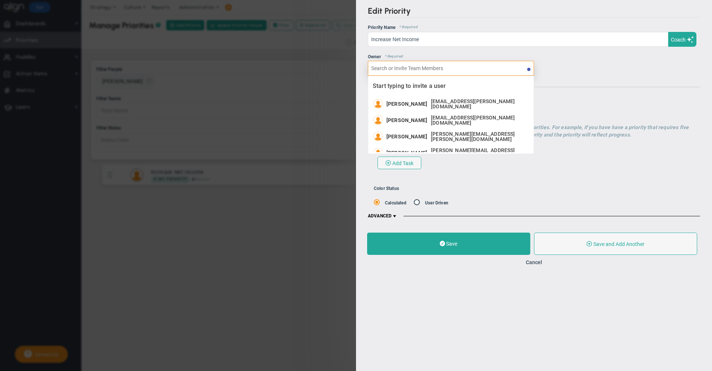
type input "k"
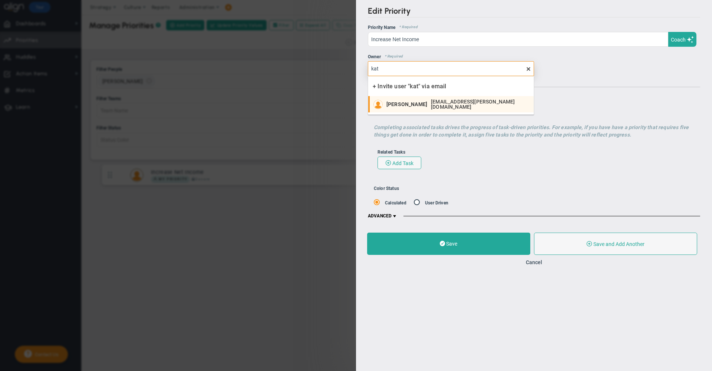
click at [433, 102] on span "[EMAIL_ADDRESS][PERSON_NAME][DOMAIN_NAME]" at bounding box center [478, 104] width 95 height 10
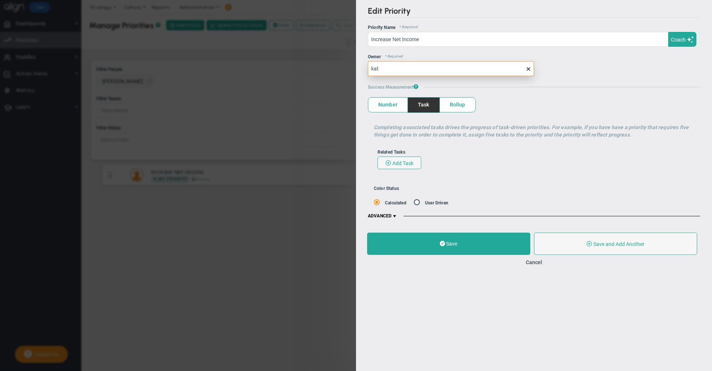
type input "[PERSON_NAME]"
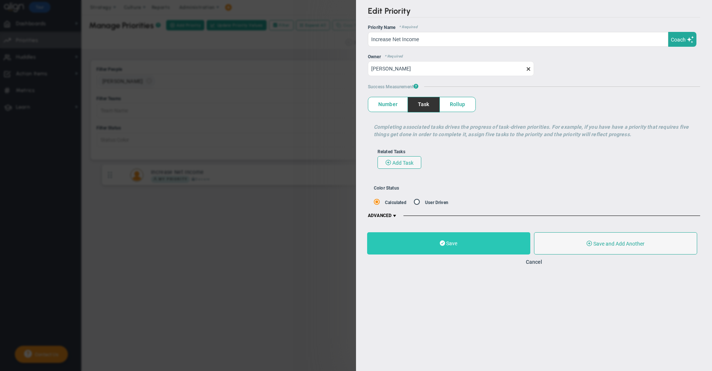
click at [456, 242] on span "Save" at bounding box center [451, 243] width 11 height 6
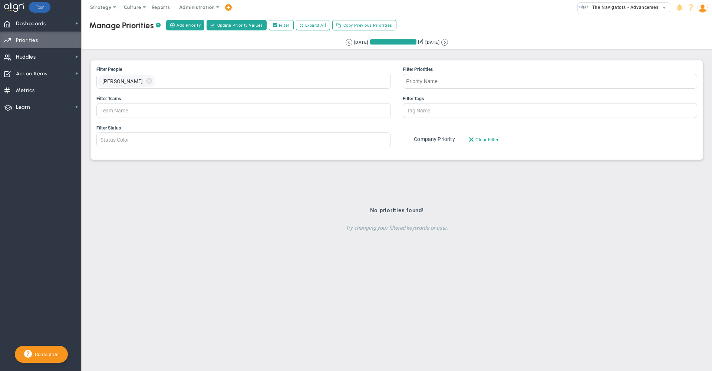
click at [440, 208] on h3 "No priorities found!" at bounding box center [396, 210] width 369 height 7
click at [346, 40] on button at bounding box center [349, 42] width 7 height 7
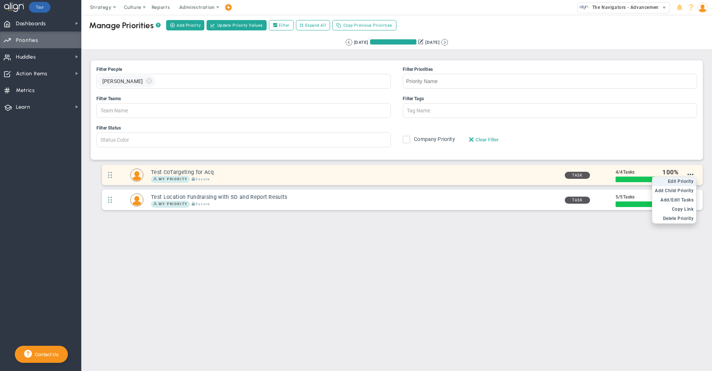
click at [688, 181] on span "Edit Priority" at bounding box center [681, 181] width 26 height 5
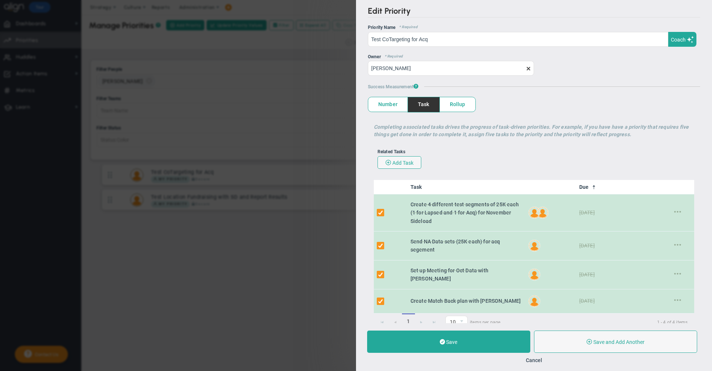
click at [526, 68] on span at bounding box center [528, 69] width 6 height 6
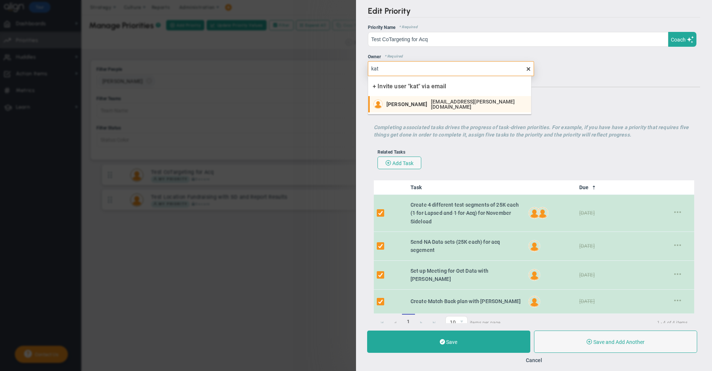
click at [431, 104] on span "[EMAIL_ADDRESS][PERSON_NAME][DOMAIN_NAME]" at bounding box center [477, 104] width 92 height 10
type input "[PERSON_NAME]"
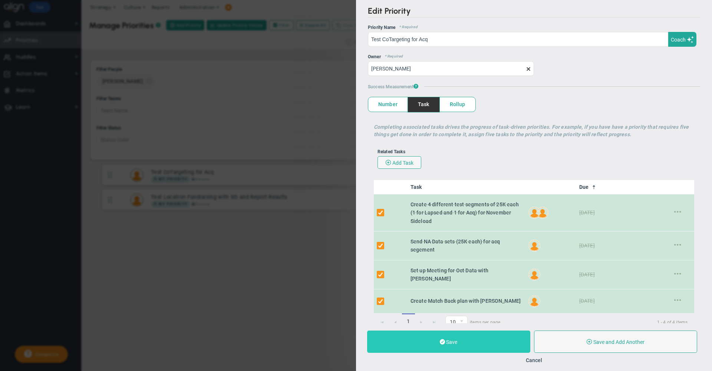
click at [478, 340] on button "Save" at bounding box center [448, 341] width 163 height 22
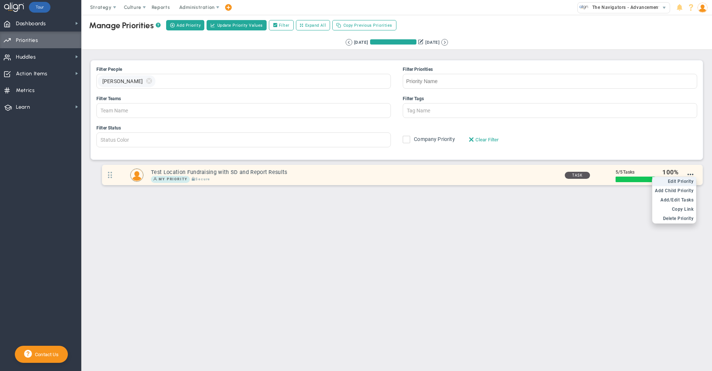
click at [685, 183] on span "Edit Priority" at bounding box center [681, 181] width 26 height 5
type input "Test Location Fundraising with SD and Report Results"
type input "0"
type input "5"
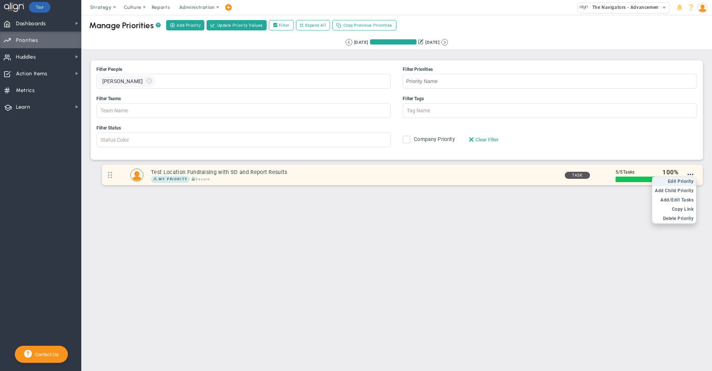
radio input "true"
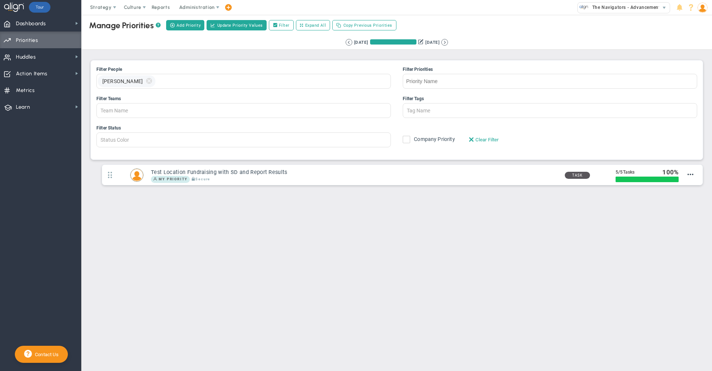
type input "[PERSON_NAME]"
type input "0"
type input "5"
radio input "true"
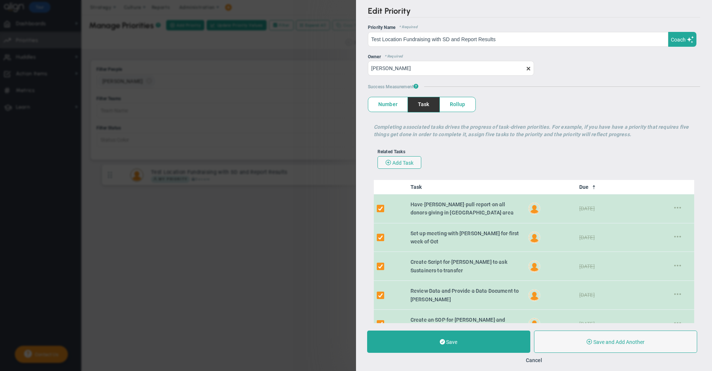
click at [528, 69] on span at bounding box center [528, 69] width 6 height 6
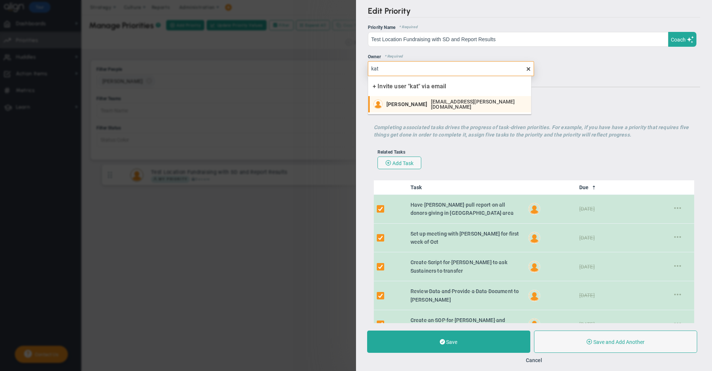
click at [412, 106] on span "[PERSON_NAME]" at bounding box center [406, 104] width 41 height 5
type input "[PERSON_NAME]"
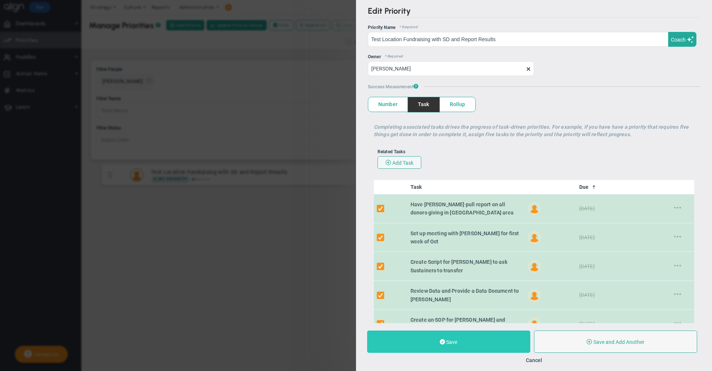
click at [469, 343] on button "Save" at bounding box center [448, 341] width 163 height 22
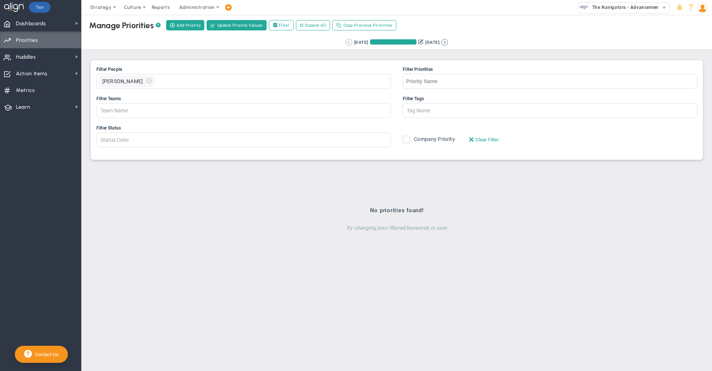
click at [346, 41] on button at bounding box center [349, 42] width 7 height 7
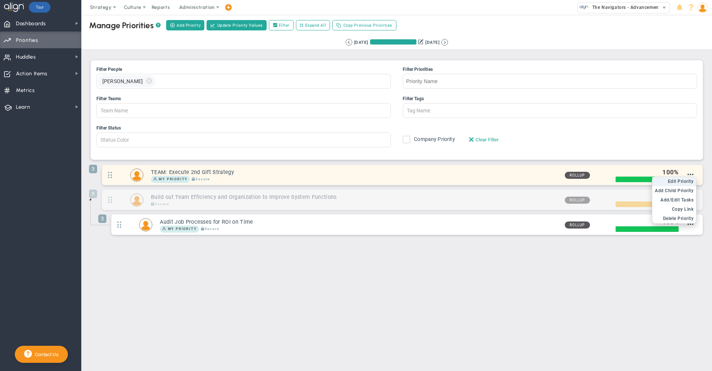
click at [686, 184] on span "Edit Priority" at bounding box center [681, 181] width 26 height 5
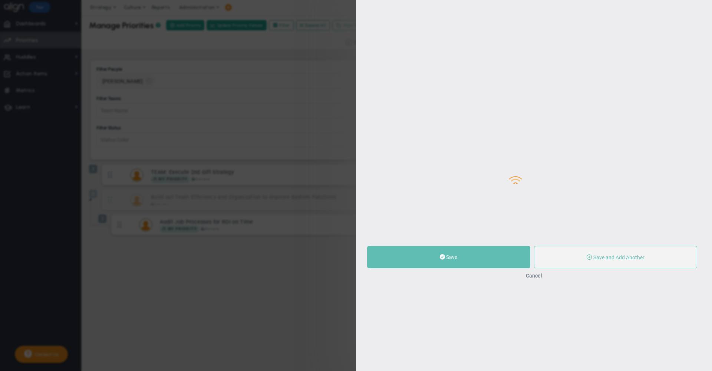
type input "TEAM: Execute 2nd Gift Strategy"
type input "0"
type input "100"
radio input "true"
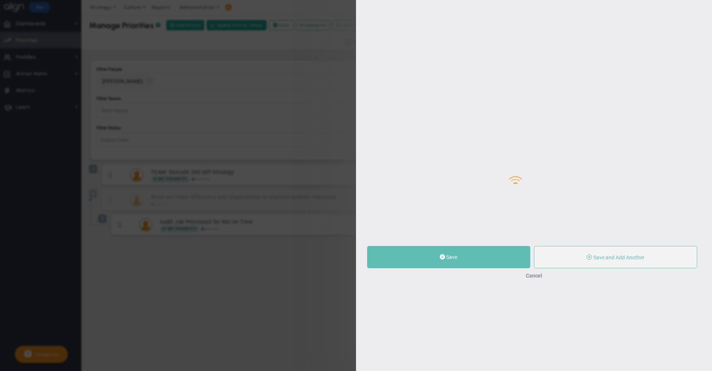
type input "[PERSON_NAME]"
type input "0"
type input "100"
radio input "true"
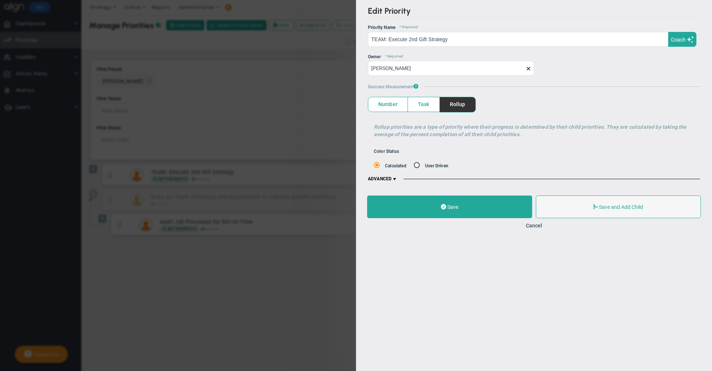
click at [527, 70] on span at bounding box center [528, 69] width 6 height 6
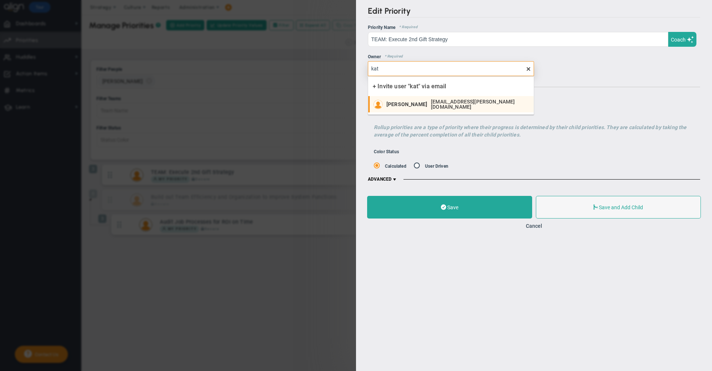
click at [443, 106] on span "[EMAIL_ADDRESS][PERSON_NAME][DOMAIN_NAME]" at bounding box center [478, 104] width 95 height 10
type input "[PERSON_NAME]"
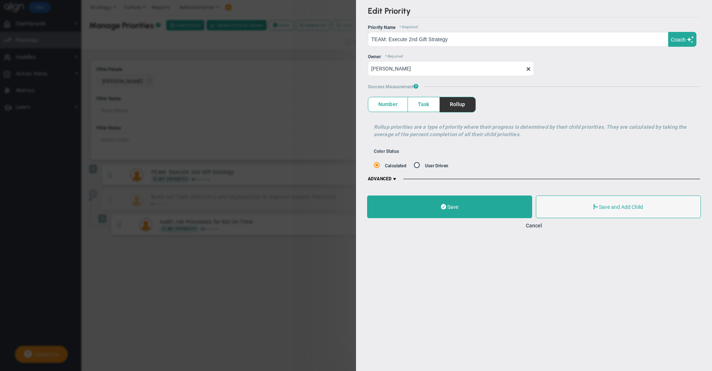
click at [457, 195] on div "Save Save and Add Another Save and Add Child" at bounding box center [534, 206] width 334 height 23
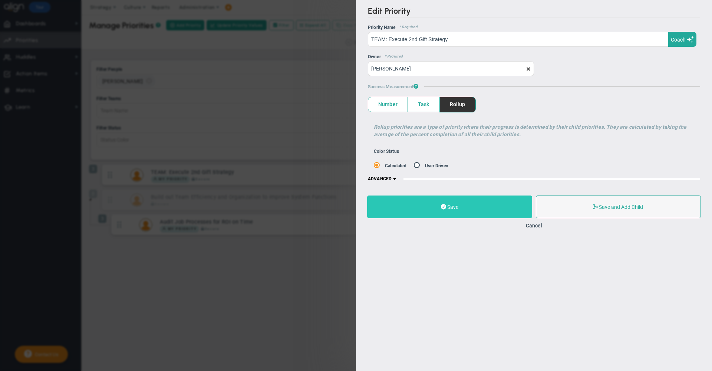
click at [458, 205] on span "Save" at bounding box center [452, 207] width 11 height 6
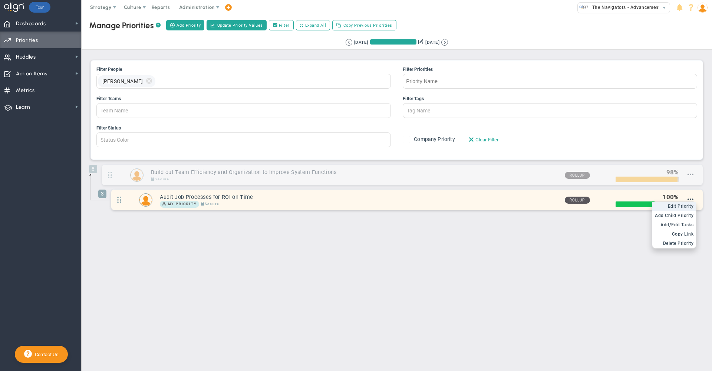
click at [681, 209] on span "Edit Priority" at bounding box center [681, 206] width 26 height 5
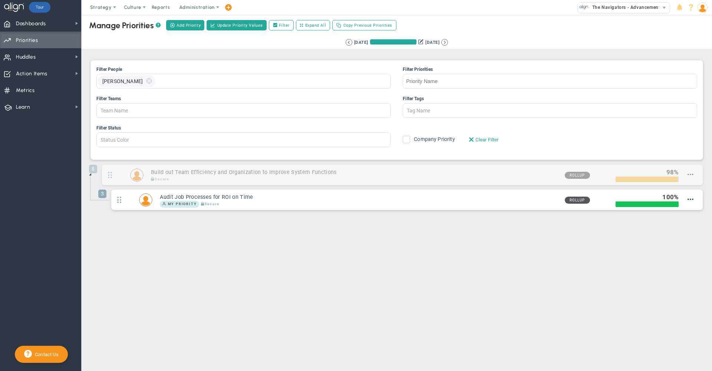
type input "Audit Job Processes for ROI on Time"
type input "0"
type input "100"
radio input "true"
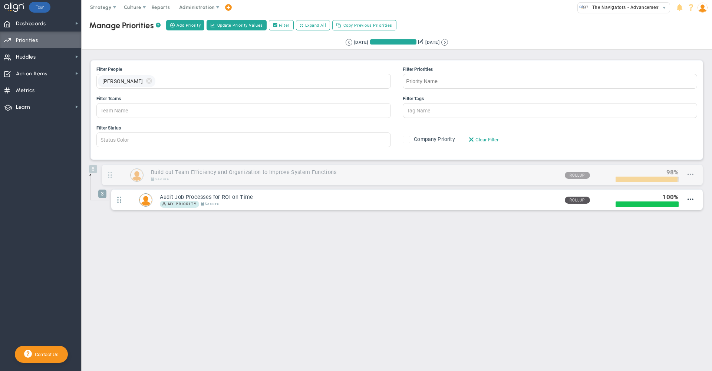
type input "[PERSON_NAME]"
type input "0"
type input "100"
radio input "true"
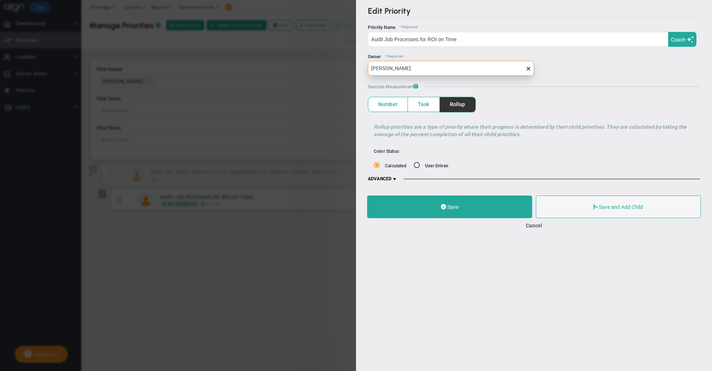
click at [532, 72] on input "[PERSON_NAME]" at bounding box center [451, 68] width 166 height 15
click at [528, 69] on span at bounding box center [528, 69] width 6 height 6
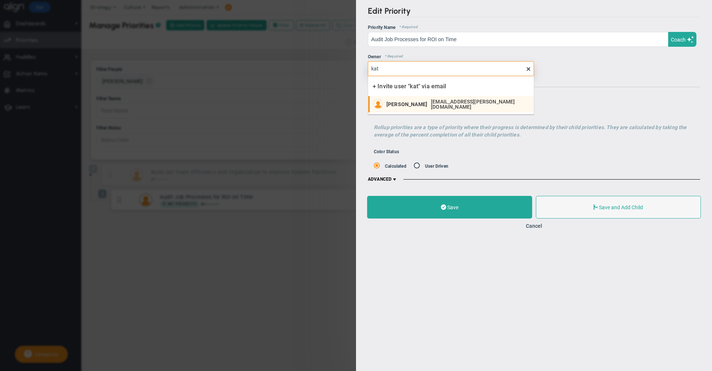
click at [415, 104] on span "[PERSON_NAME]" at bounding box center [406, 104] width 41 height 5
type input "[PERSON_NAME]"
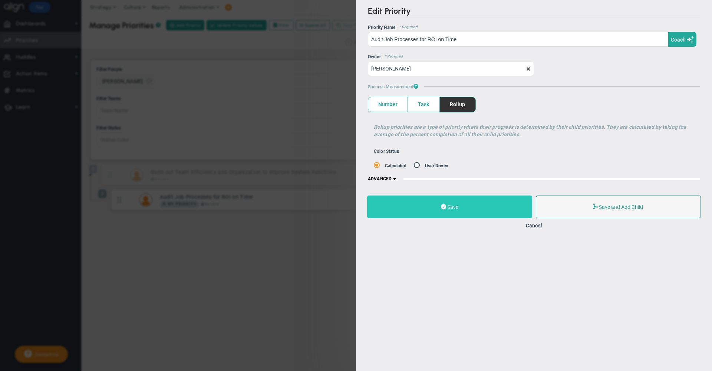
click at [423, 216] on button "Save" at bounding box center [449, 206] width 165 height 23
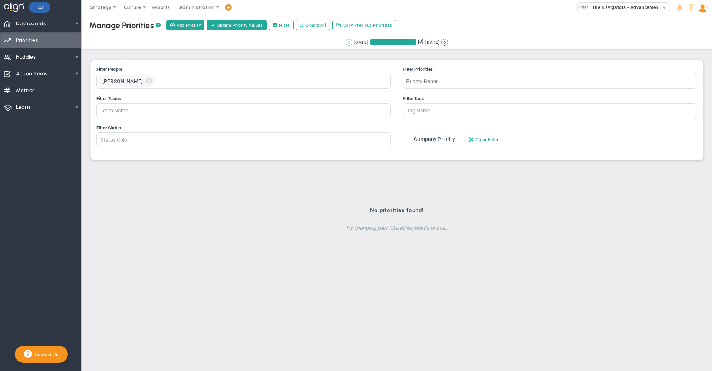
click at [346, 43] on button at bounding box center [349, 42] width 7 height 7
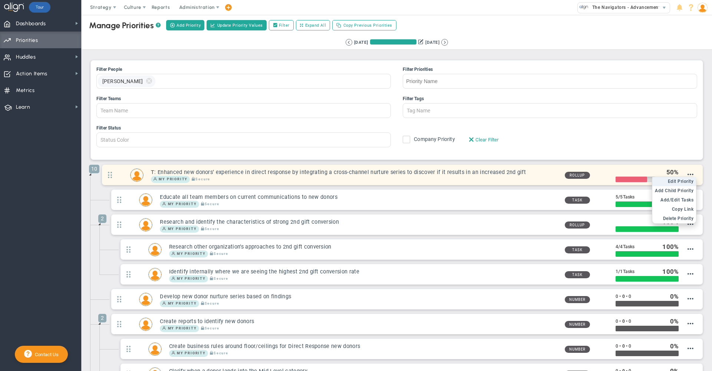
click at [681, 182] on span "Edit Priority" at bounding box center [681, 181] width 26 height 5
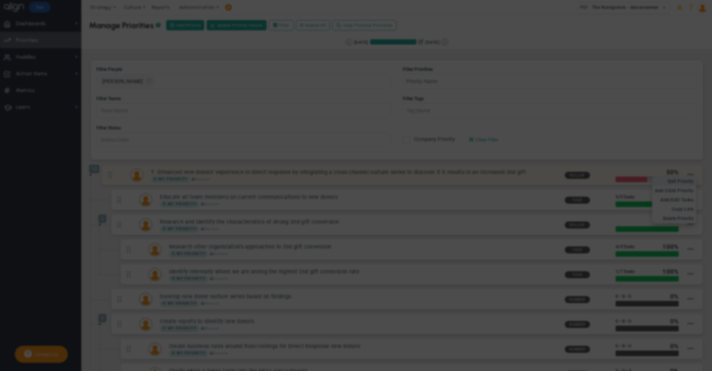
type input "T: Enhanced new donors’ experience in direct response by integrating a cross-ch…"
type input "0"
type input "50"
type input "100"
radio input "true"
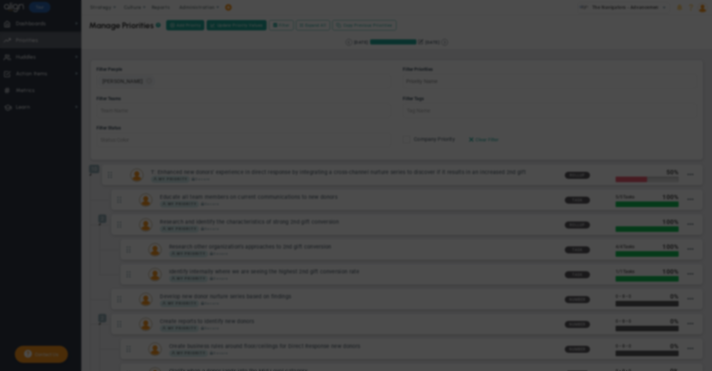
type input "[PERSON_NAME]"
type input "0"
type input "50"
type input "100"
radio input "true"
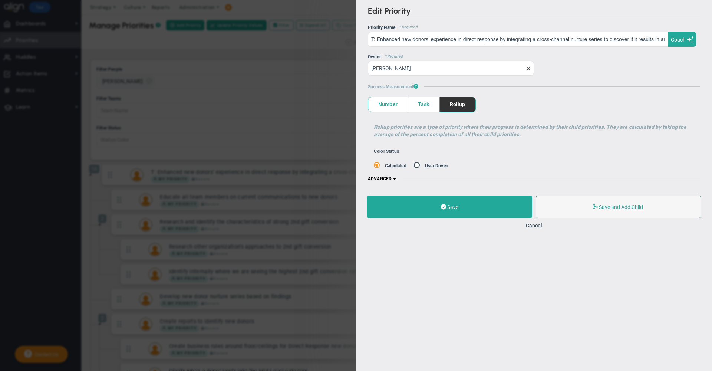
click at [529, 70] on span at bounding box center [528, 69] width 6 height 6
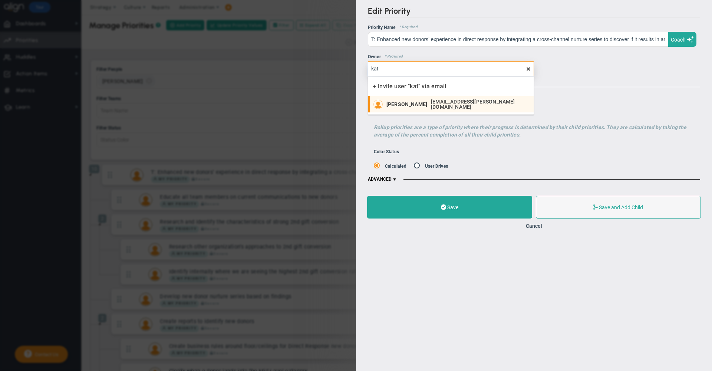
click at [406, 109] on li "[PERSON_NAME] [EMAIL_ADDRESS][PERSON_NAME][DOMAIN_NAME]" at bounding box center [450, 104] width 165 height 16
type input "[PERSON_NAME]"
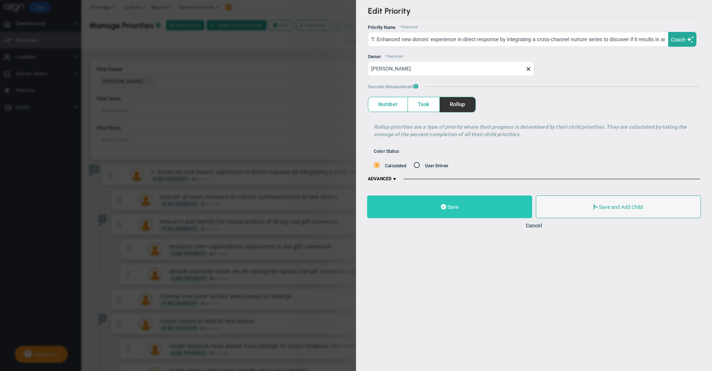
click at [465, 214] on button "Save" at bounding box center [449, 206] width 165 height 23
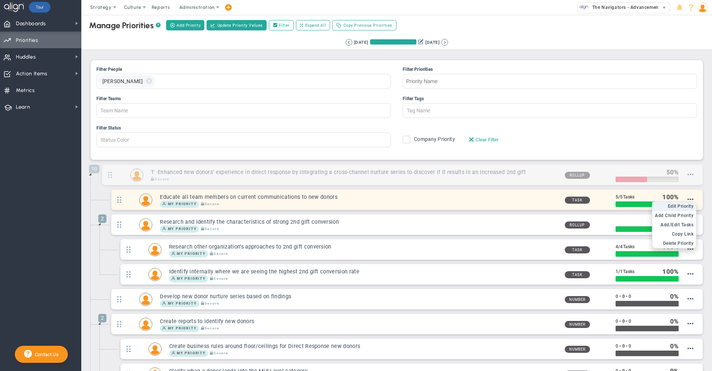
click at [675, 210] on li "Edit OKR Edit Priority" at bounding box center [674, 206] width 44 height 9
type input "Educate all team members on current communications to new donors"
radio input "true"
type input "[PERSON_NAME]"
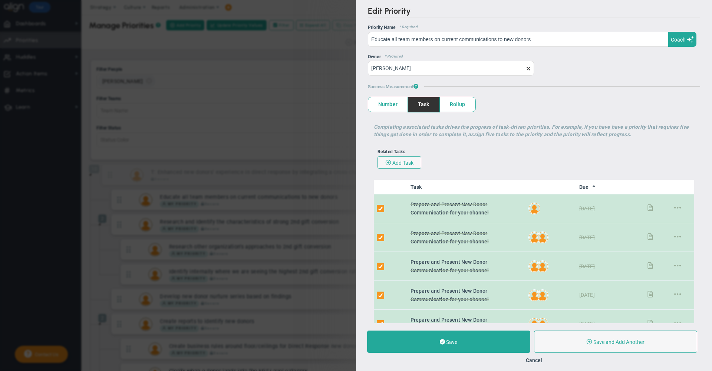
click at [527, 67] on span at bounding box center [528, 69] width 6 height 6
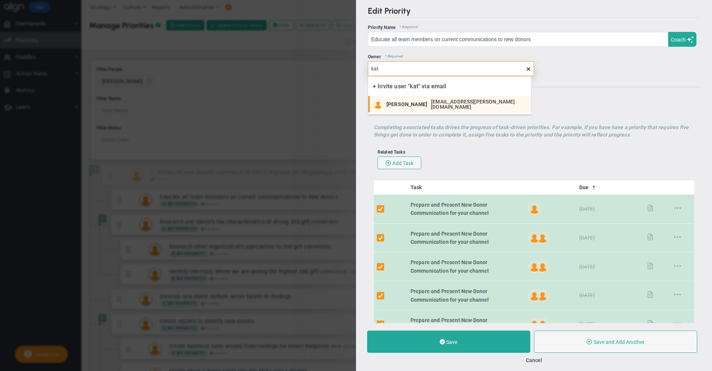
click at [399, 105] on span "[PERSON_NAME]" at bounding box center [406, 104] width 41 height 5
type input "[PERSON_NAME]"
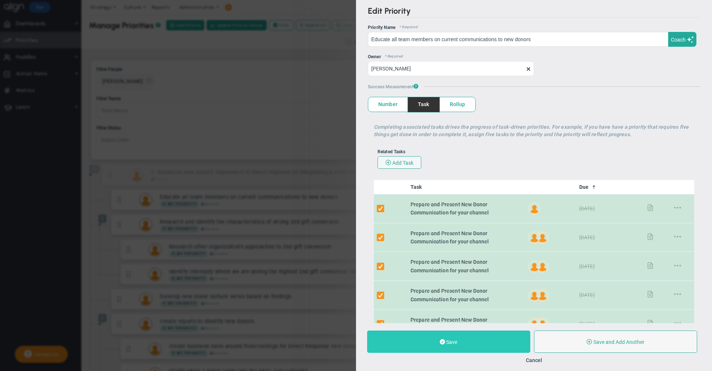
click at [467, 340] on button "Save" at bounding box center [448, 341] width 163 height 22
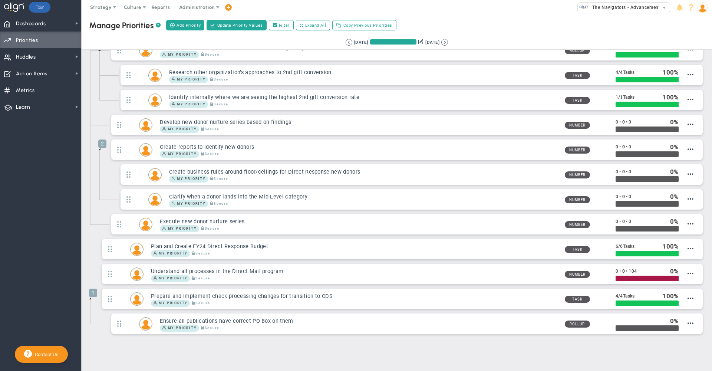
scroll to position [160, 0]
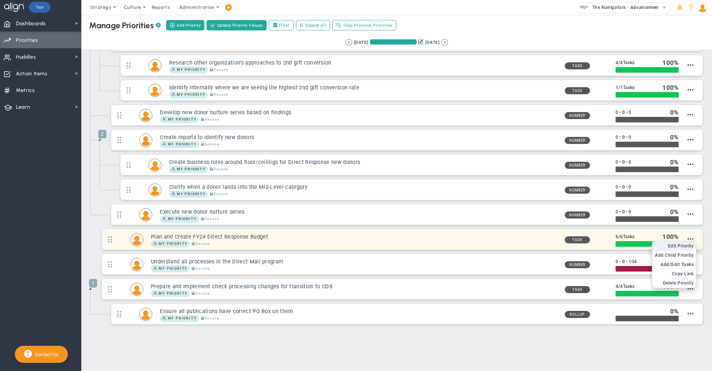
click at [675, 246] on span "Edit Priority" at bounding box center [681, 245] width 26 height 5
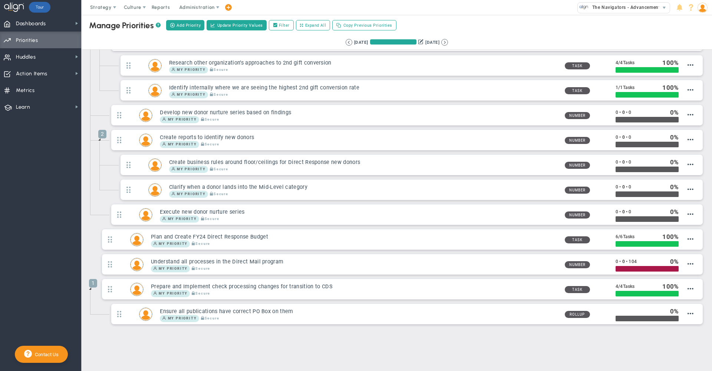
type input "Plan and Create FY24 Direct Response Budget"
radio input "true"
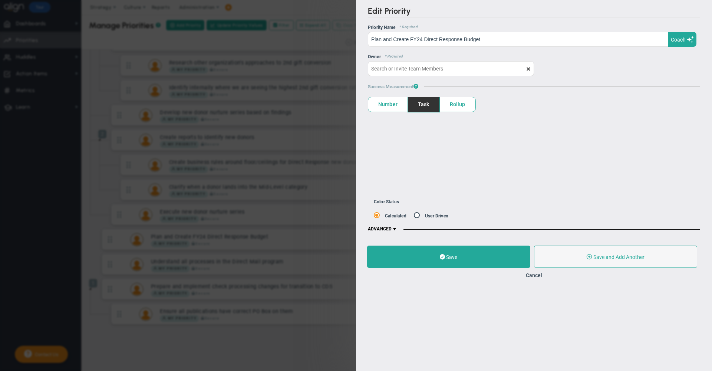
type input "[PERSON_NAME]"
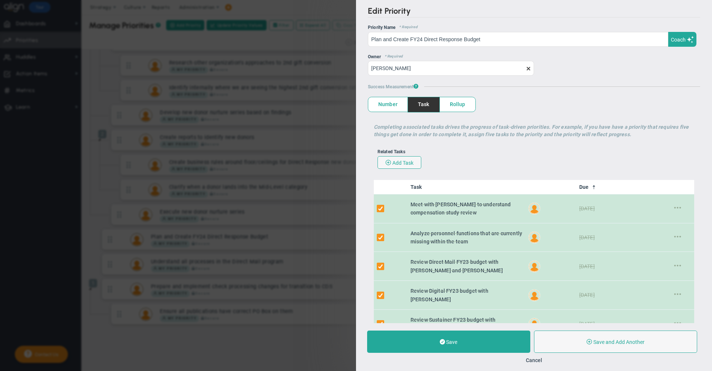
click at [527, 68] on span at bounding box center [528, 69] width 6 height 6
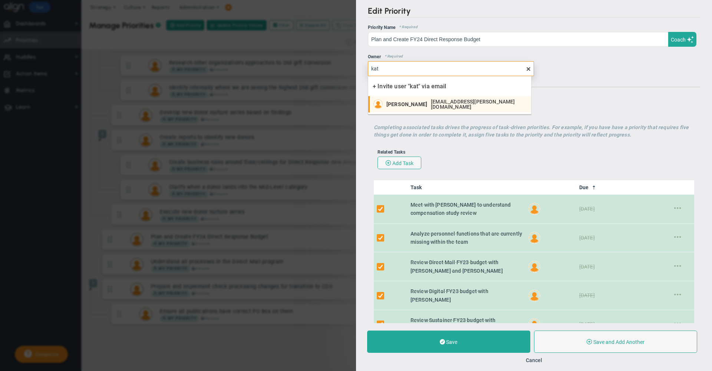
click at [442, 101] on span "[EMAIL_ADDRESS][PERSON_NAME][DOMAIN_NAME]" at bounding box center [477, 104] width 92 height 10
type input "[PERSON_NAME]"
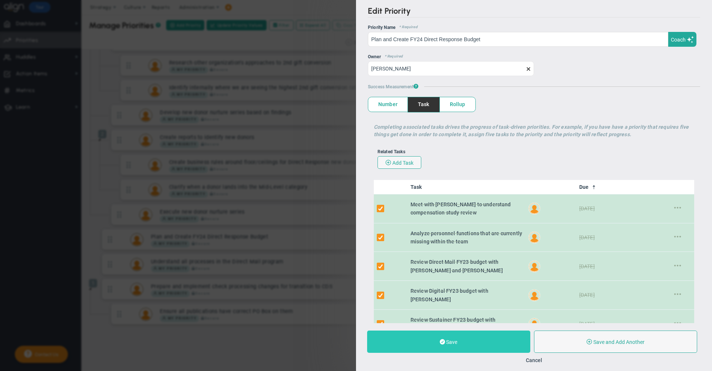
click at [484, 340] on button "Save" at bounding box center [448, 341] width 163 height 22
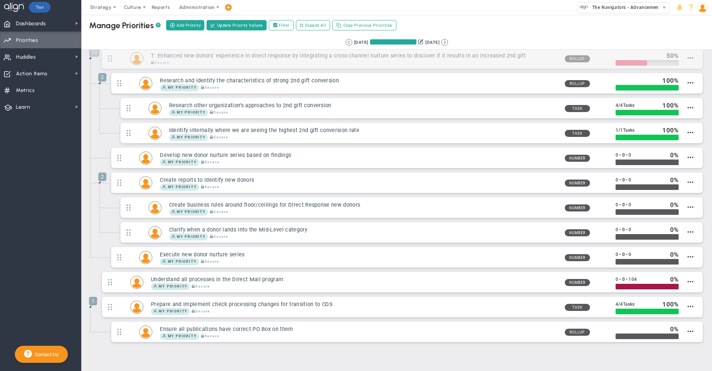
scroll to position [115, 0]
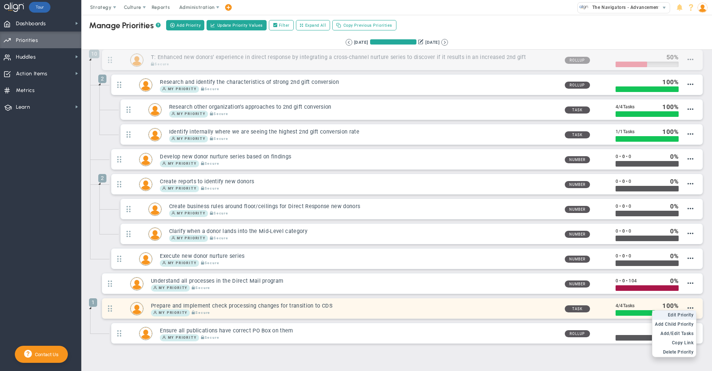
click at [682, 315] on span "Edit Priority" at bounding box center [681, 314] width 26 height 5
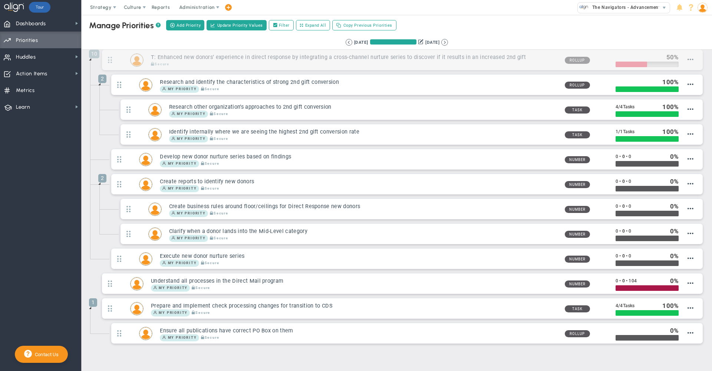
type input "Prepare and Implement check processing changes for transition to CDS"
type input "0"
type input "4"
radio input "true"
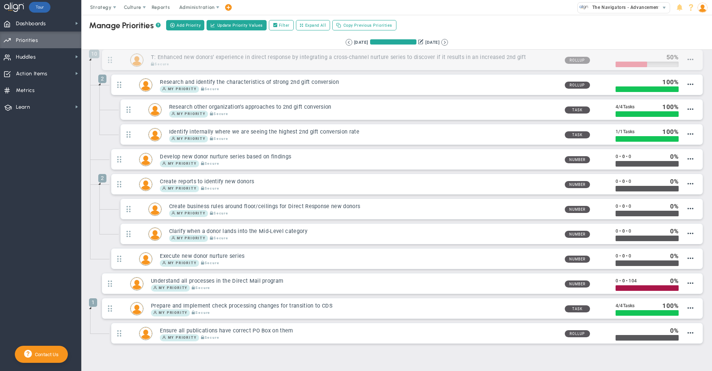
type input "[PERSON_NAME]"
type input "0"
type input "4"
radio input "true"
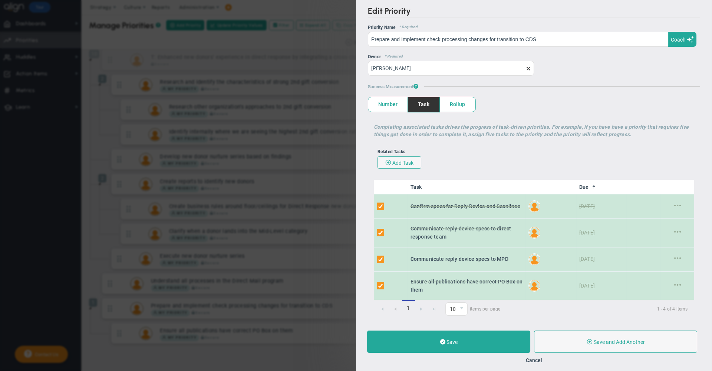
click at [525, 69] on span at bounding box center [528, 69] width 6 height 6
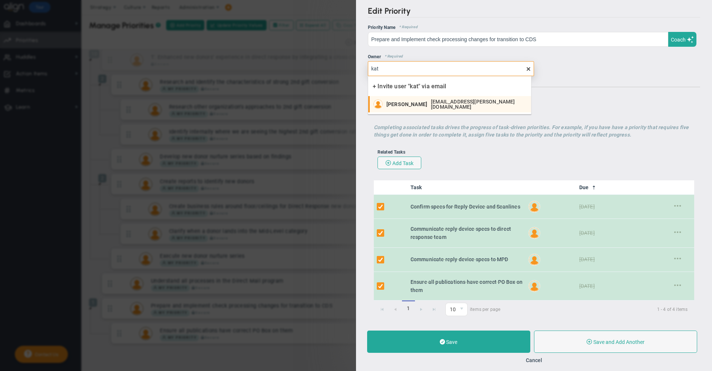
click at [436, 105] on span "[EMAIL_ADDRESS][PERSON_NAME][DOMAIN_NAME]" at bounding box center [477, 104] width 92 height 10
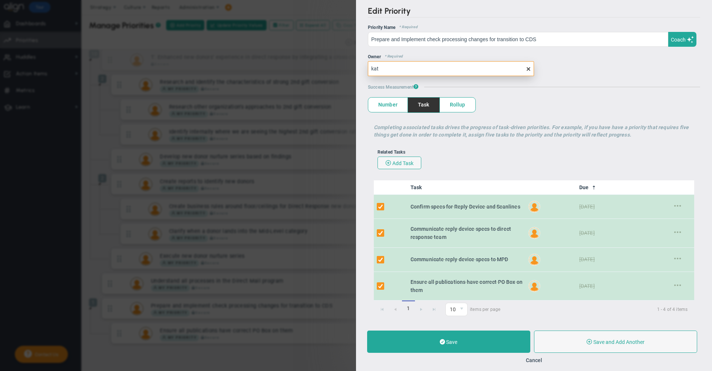
type input "[PERSON_NAME]"
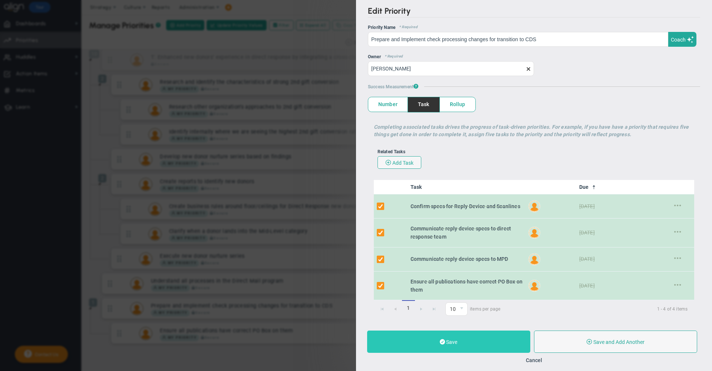
click at [476, 343] on button "Save" at bounding box center [448, 341] width 163 height 22
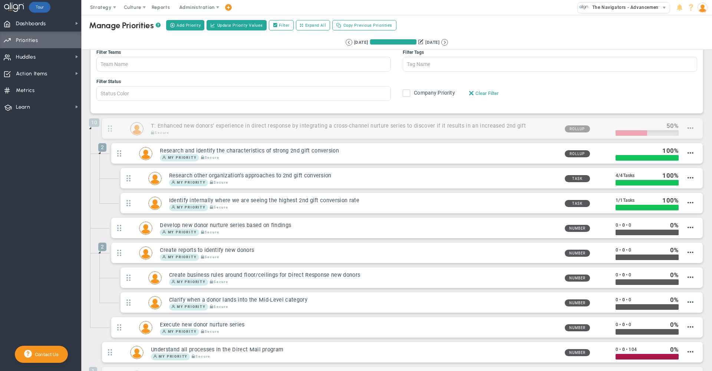
scroll to position [46, 0]
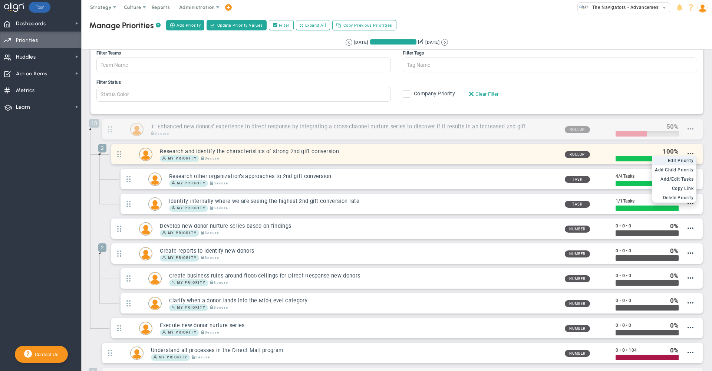
click at [680, 162] on span "Edit Priority" at bounding box center [681, 160] width 26 height 5
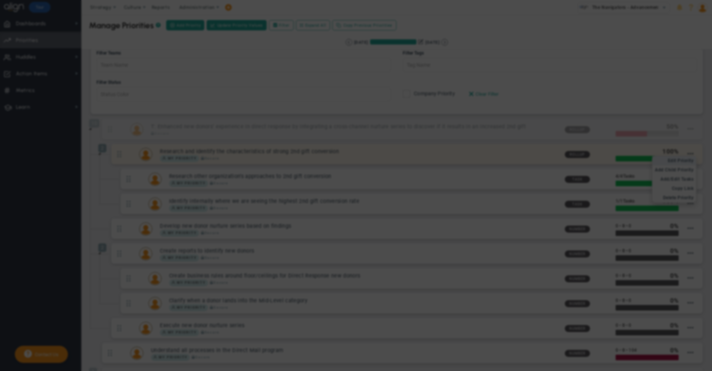
type input "Research and identify the characteristics of strong 2nd gift conversion"
type input "0"
type input "100"
radio input "true"
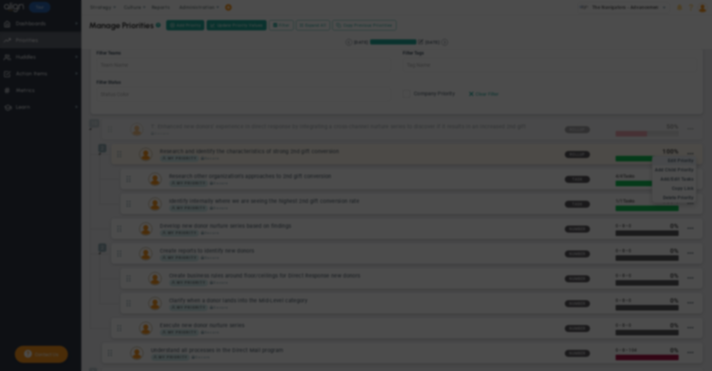
type input "[PERSON_NAME]"
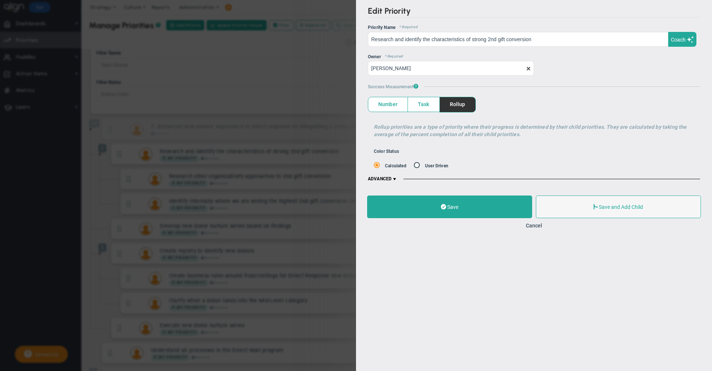
click at [527, 68] on span at bounding box center [528, 69] width 6 height 6
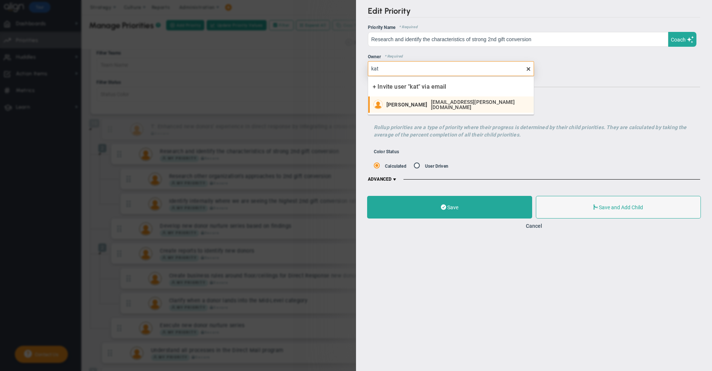
click at [403, 104] on span "[PERSON_NAME]" at bounding box center [406, 104] width 41 height 5
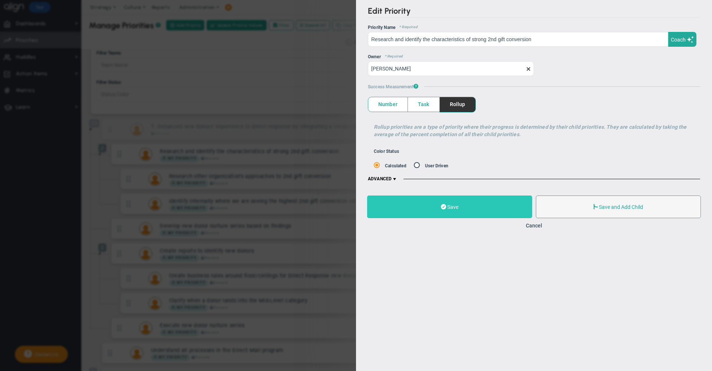
click at [452, 205] on span "Save" at bounding box center [452, 207] width 11 height 6
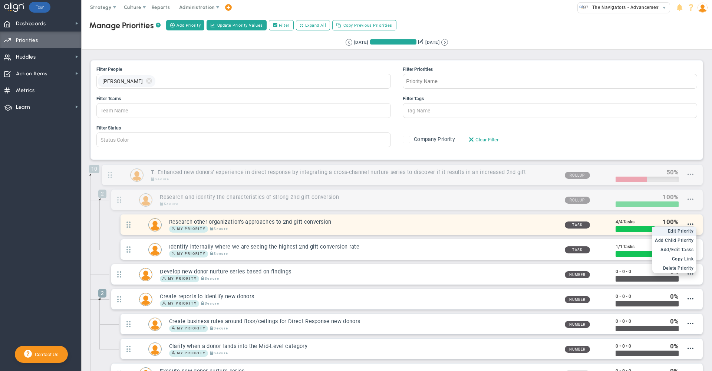
click at [683, 232] on span "Edit Priority" at bounding box center [681, 230] width 26 height 5
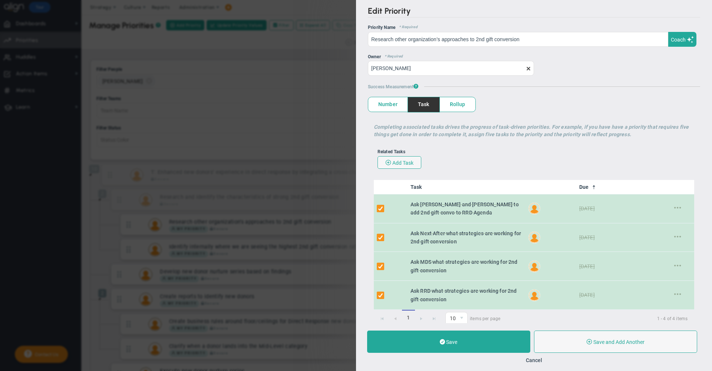
click at [526, 68] on span at bounding box center [528, 69] width 6 height 6
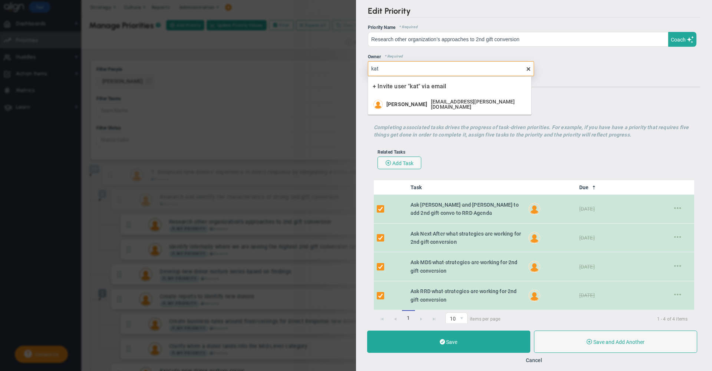
click at [400, 104] on span "[PERSON_NAME]" at bounding box center [406, 104] width 41 height 5
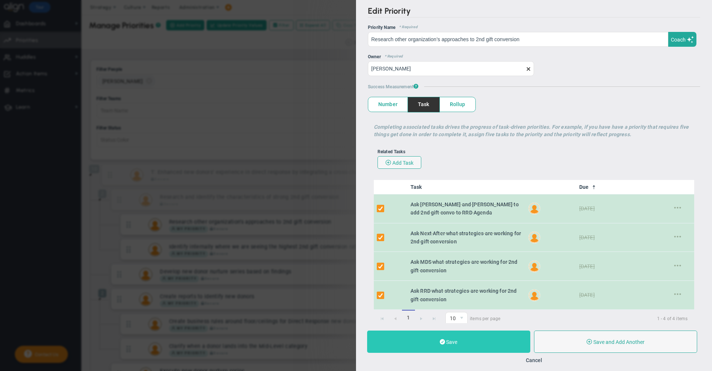
click at [441, 340] on span at bounding box center [442, 341] width 5 height 7
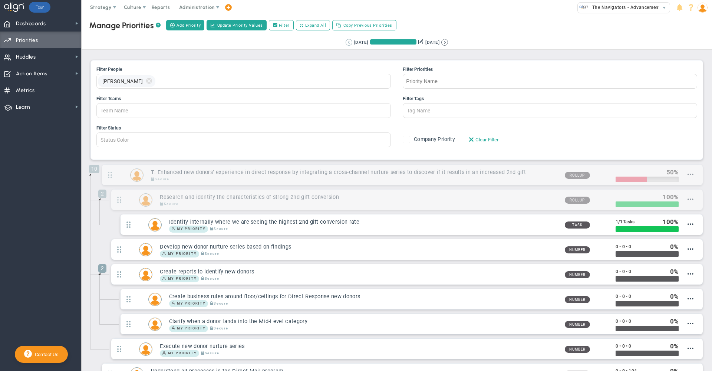
click at [346, 43] on button at bounding box center [349, 42] width 7 height 7
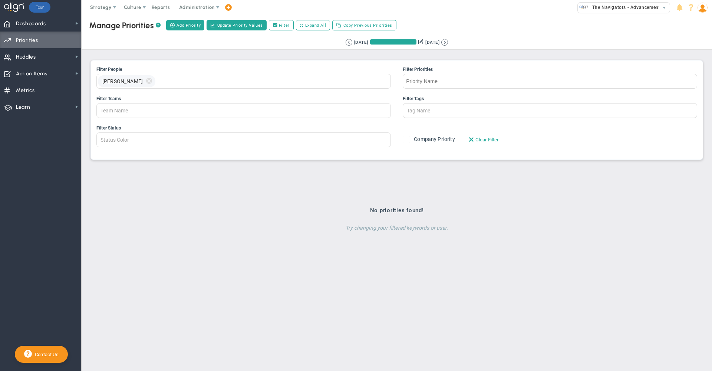
click at [701, 11] on img at bounding box center [702, 8] width 10 height 10
click at [689, 78] on span "Sign Out" at bounding box center [681, 81] width 60 height 15
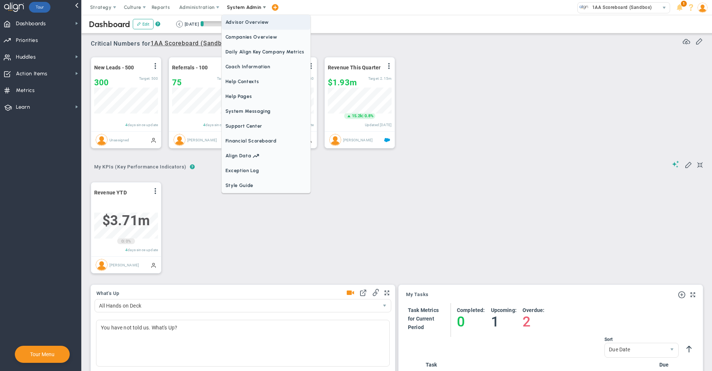
click at [251, 36] on span "Companies Overview" at bounding box center [266, 37] width 89 height 15
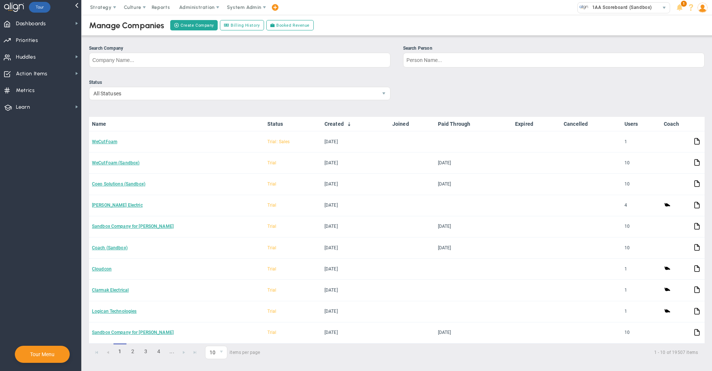
click at [258, 51] on div "Search Company" at bounding box center [239, 48] width 301 height 7
click at [258, 53] on input "Search Company" at bounding box center [239, 60] width 301 height 15
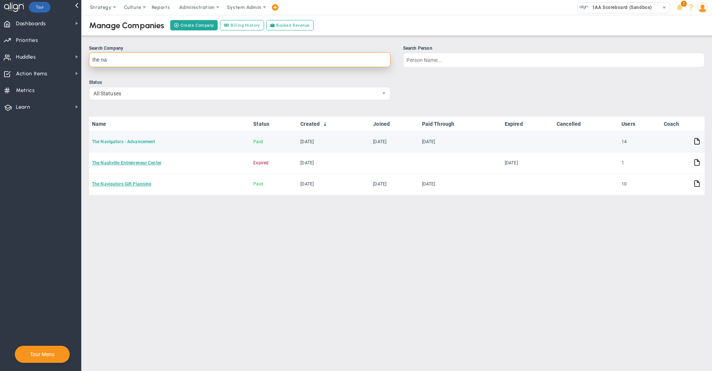
type input "the na"
click at [119, 141] on link "The Navigators - Advancement" at bounding box center [123, 141] width 63 height 5
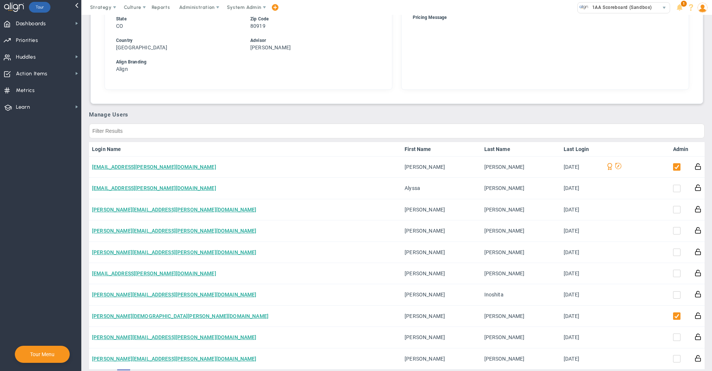
scroll to position [316, 0]
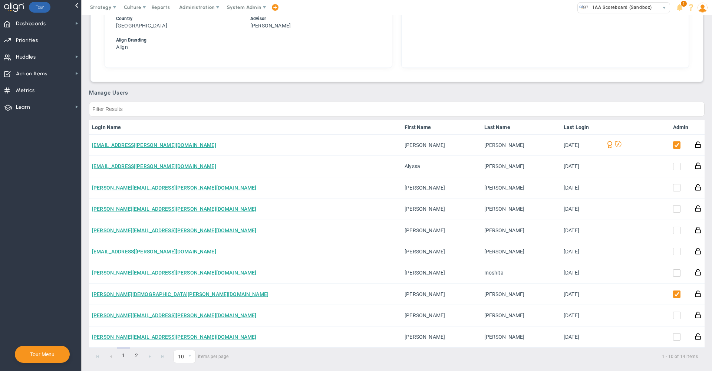
click at [680, 128] on link "Admin" at bounding box center [681, 127] width 16 height 6
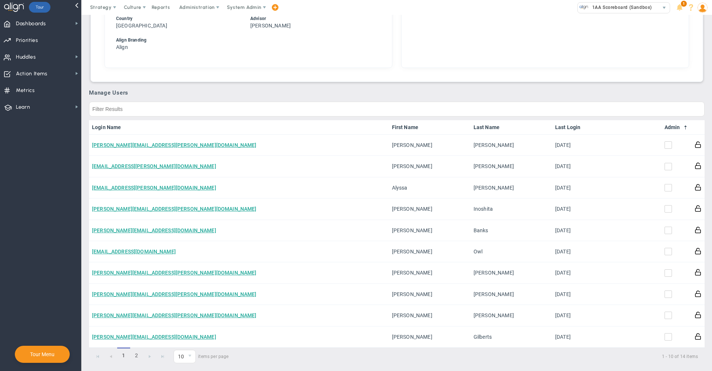
click at [683, 128] on span at bounding box center [686, 128] width 6 height 6
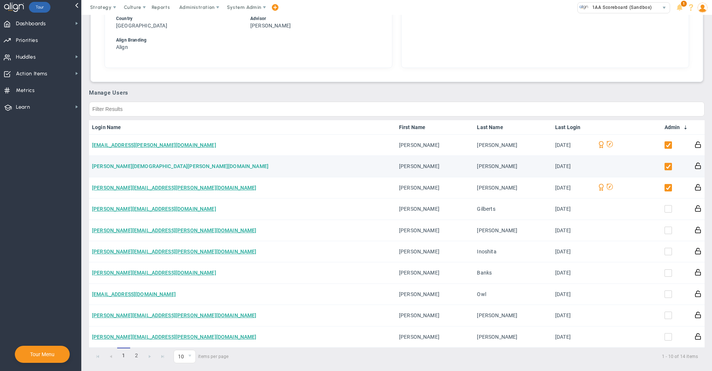
click at [124, 168] on link "[PERSON_NAME][DEMOGRAPHIC_DATA][PERSON_NAME][DOMAIN_NAME]" at bounding box center [180, 166] width 177 height 6
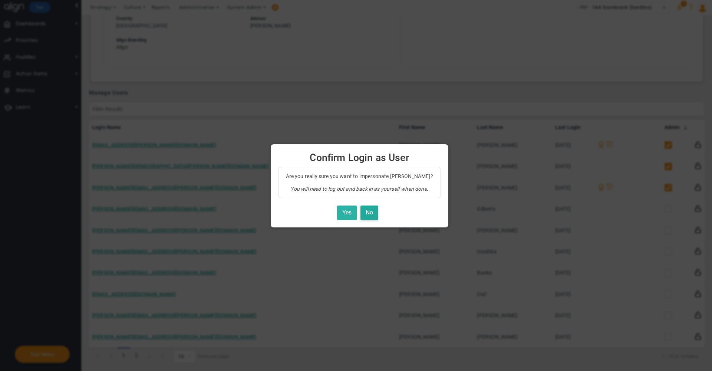
click at [339, 212] on button "Yes" at bounding box center [347, 212] width 20 height 14
